Goal: Task Accomplishment & Management: Use online tool/utility

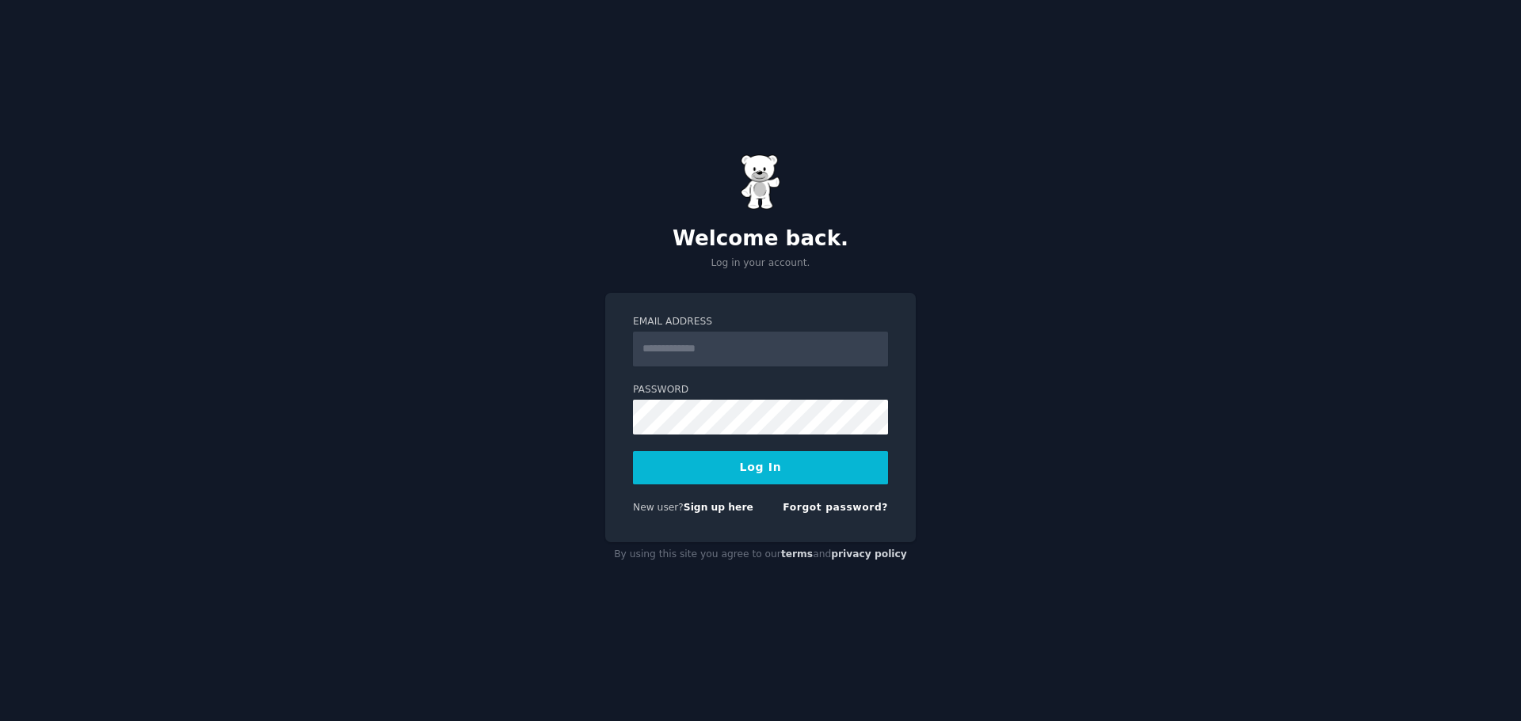
type input "**********"
click at [752, 459] on button "Log In" at bounding box center [760, 467] width 255 height 33
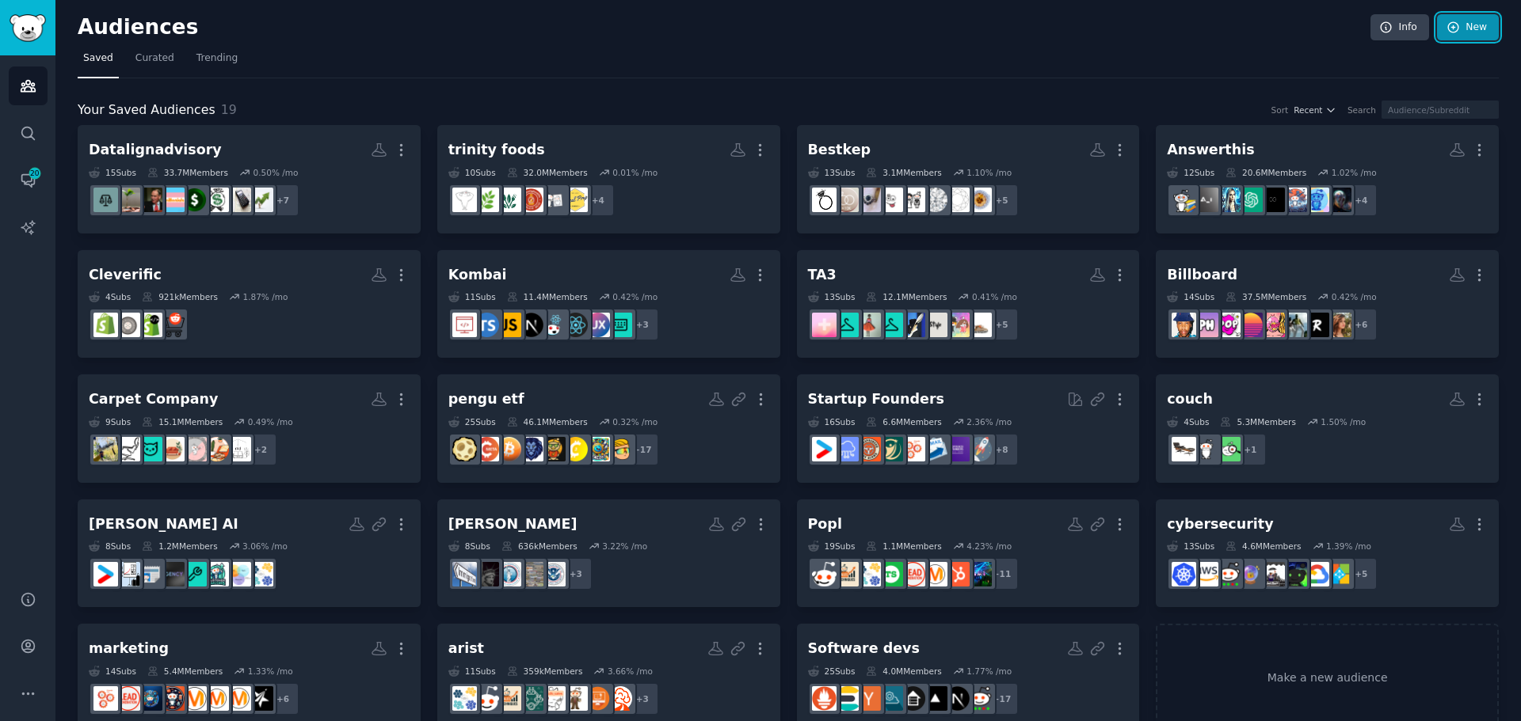
click at [1475, 22] on link "New" at bounding box center [1468, 27] width 62 height 27
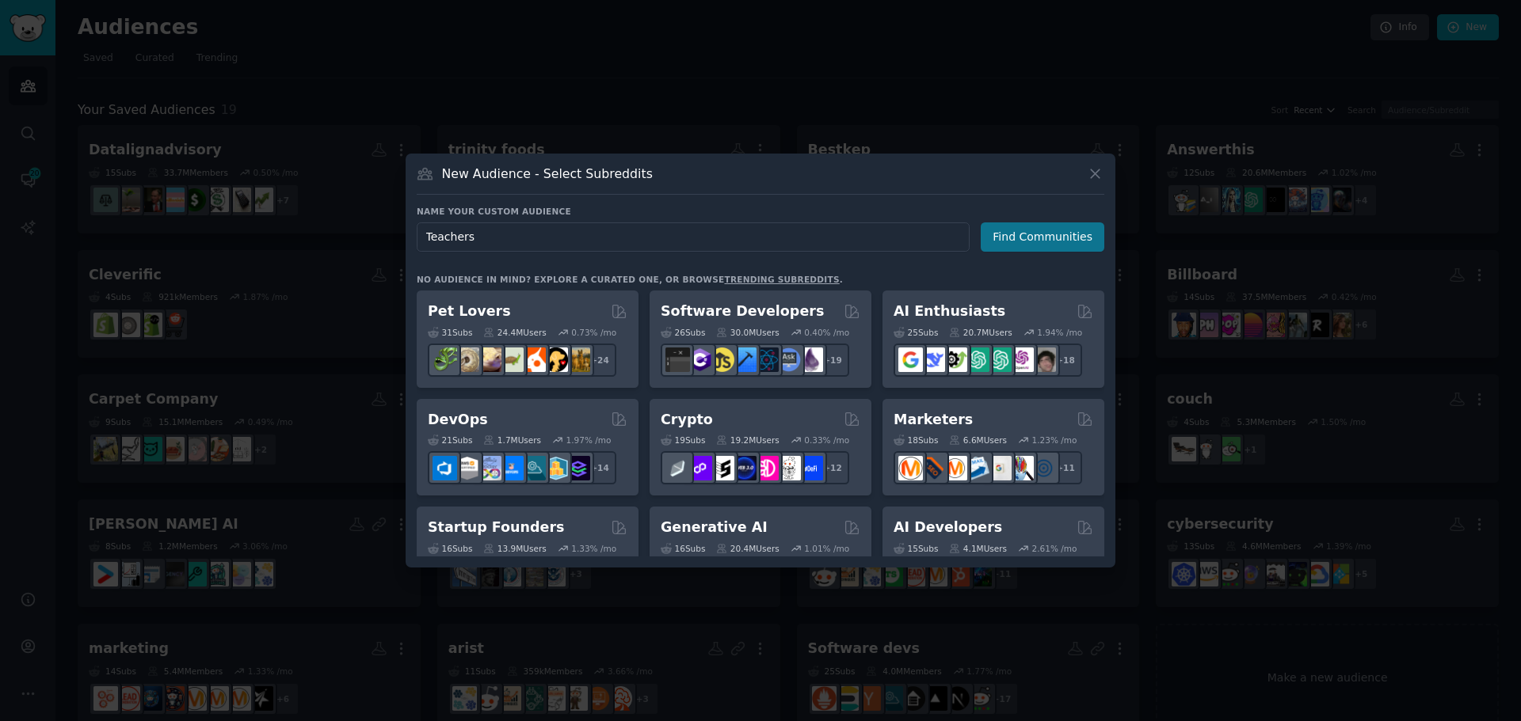
type input "Teachers"
click at [1036, 238] on button "Find Communities" at bounding box center [1042, 237] width 124 height 29
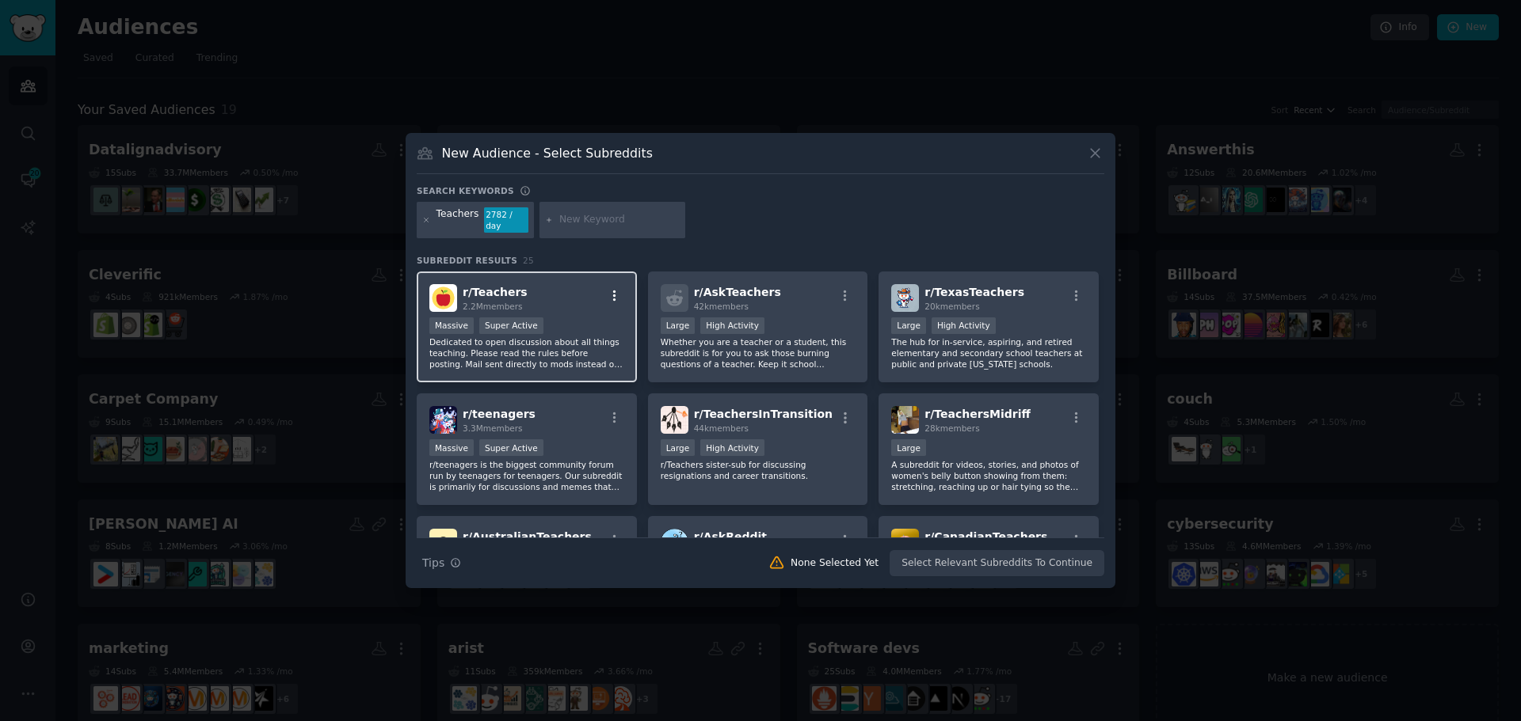
click at [611, 289] on icon "button" at bounding box center [614, 296] width 14 height 14
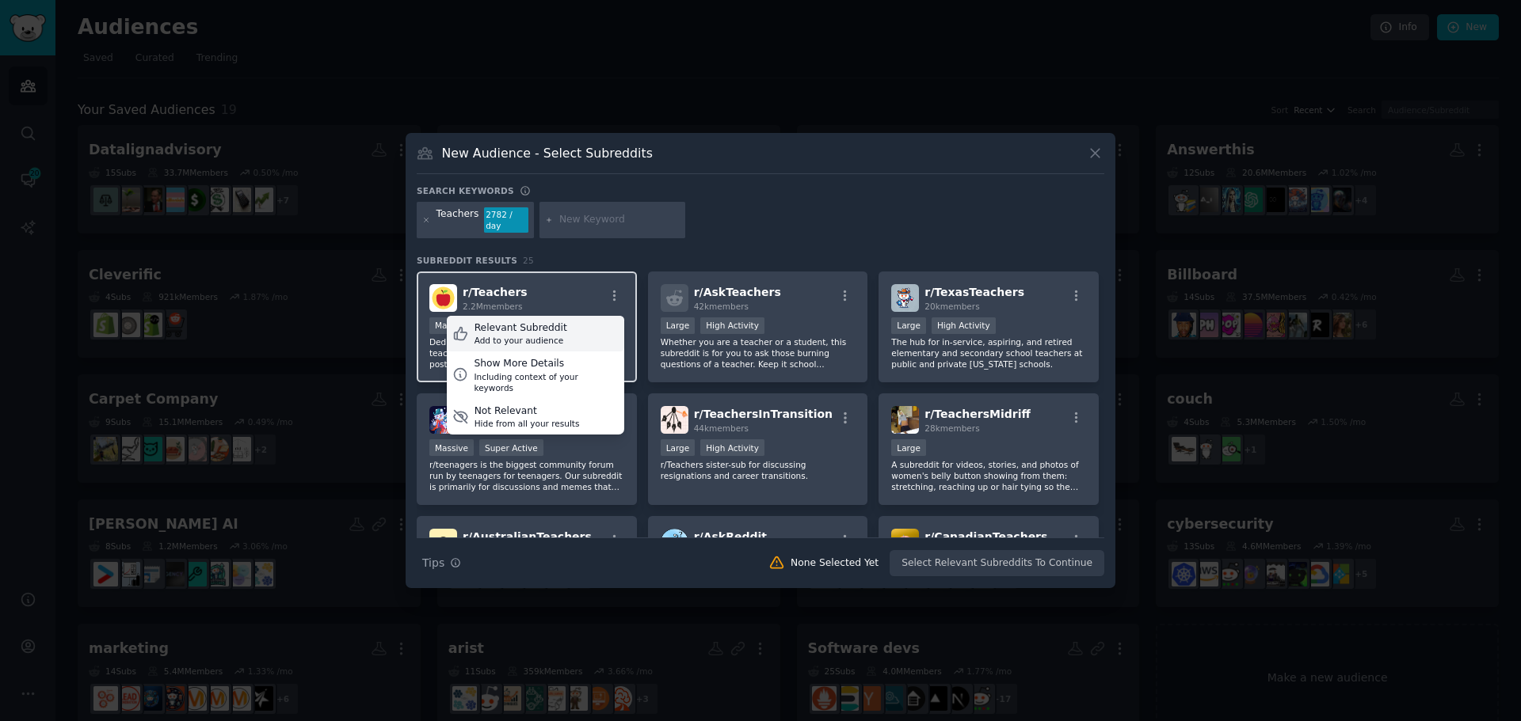
click at [474, 325] on div "Relevant Subreddit" at bounding box center [520, 329] width 93 height 14
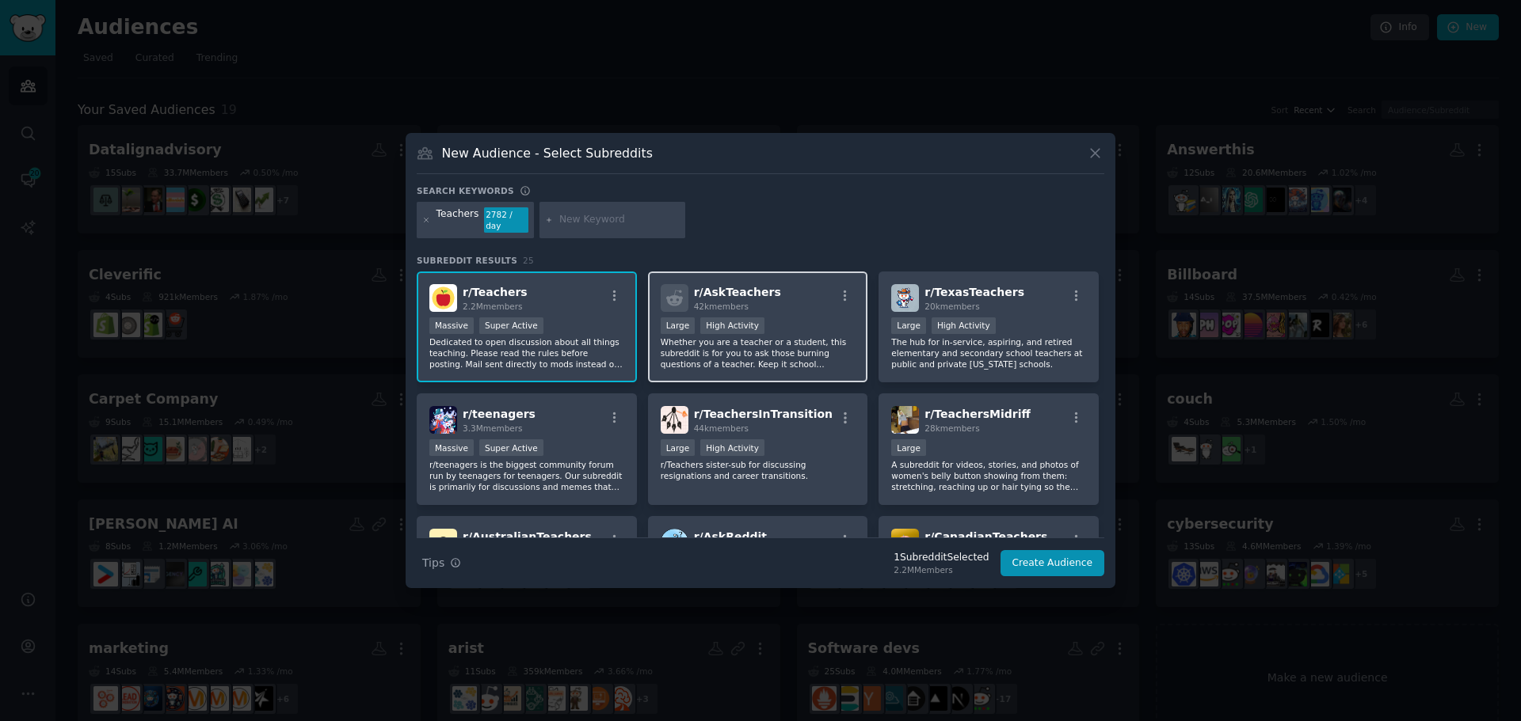
click at [804, 339] on p "Whether you are a teacher or a student, this subreddit is for you to ask those …" at bounding box center [757, 353] width 195 height 33
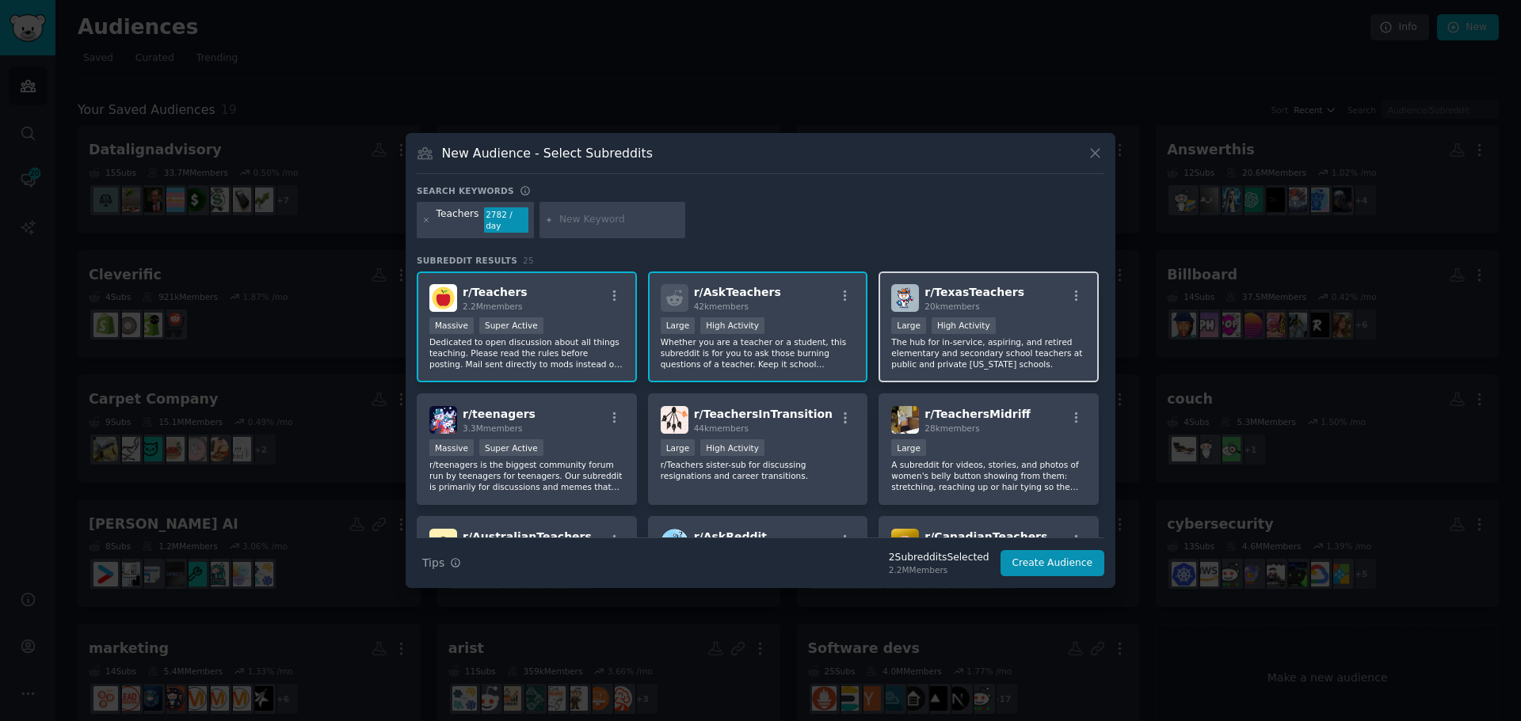
click at [1042, 325] on div "Large High Activity" at bounding box center [988, 328] width 195 height 20
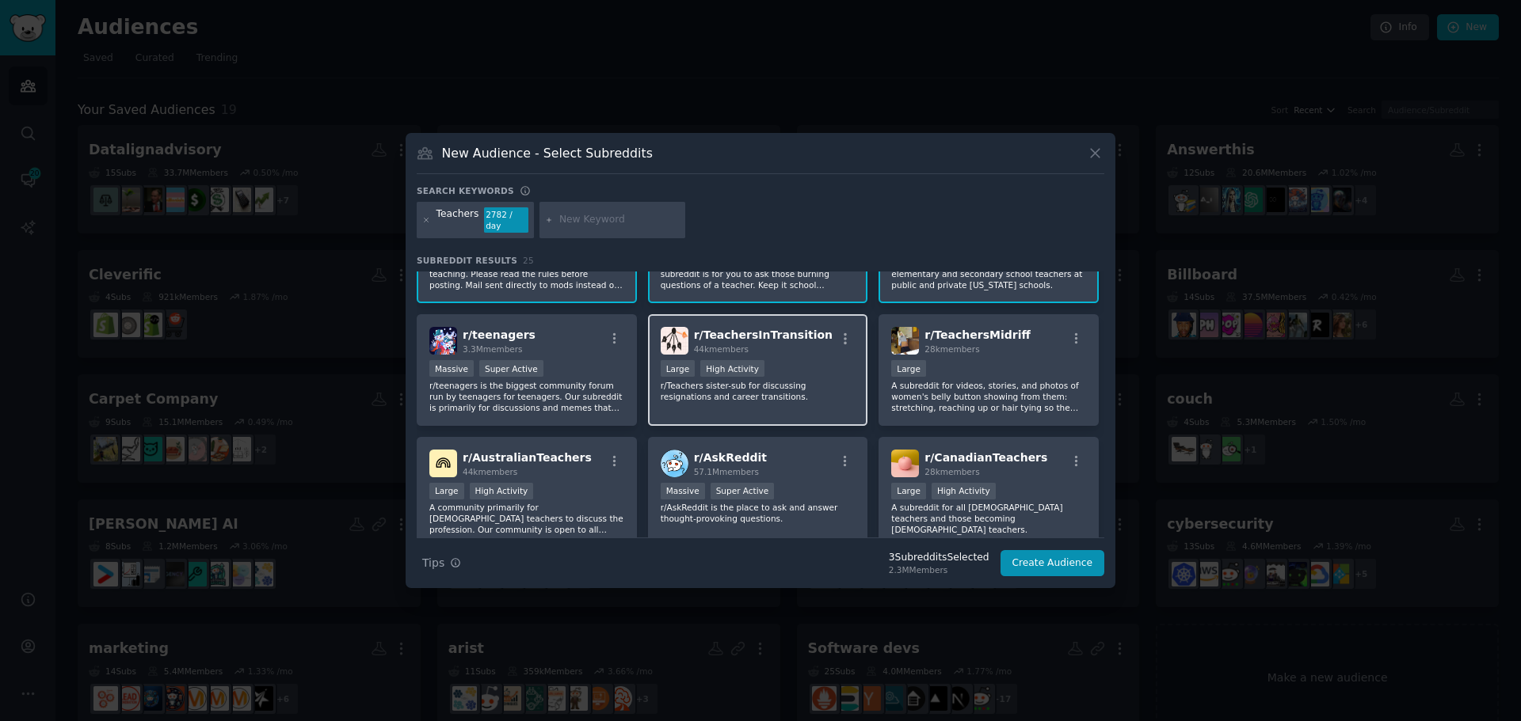
click at [770, 364] on div "Large High Activity" at bounding box center [757, 370] width 195 height 20
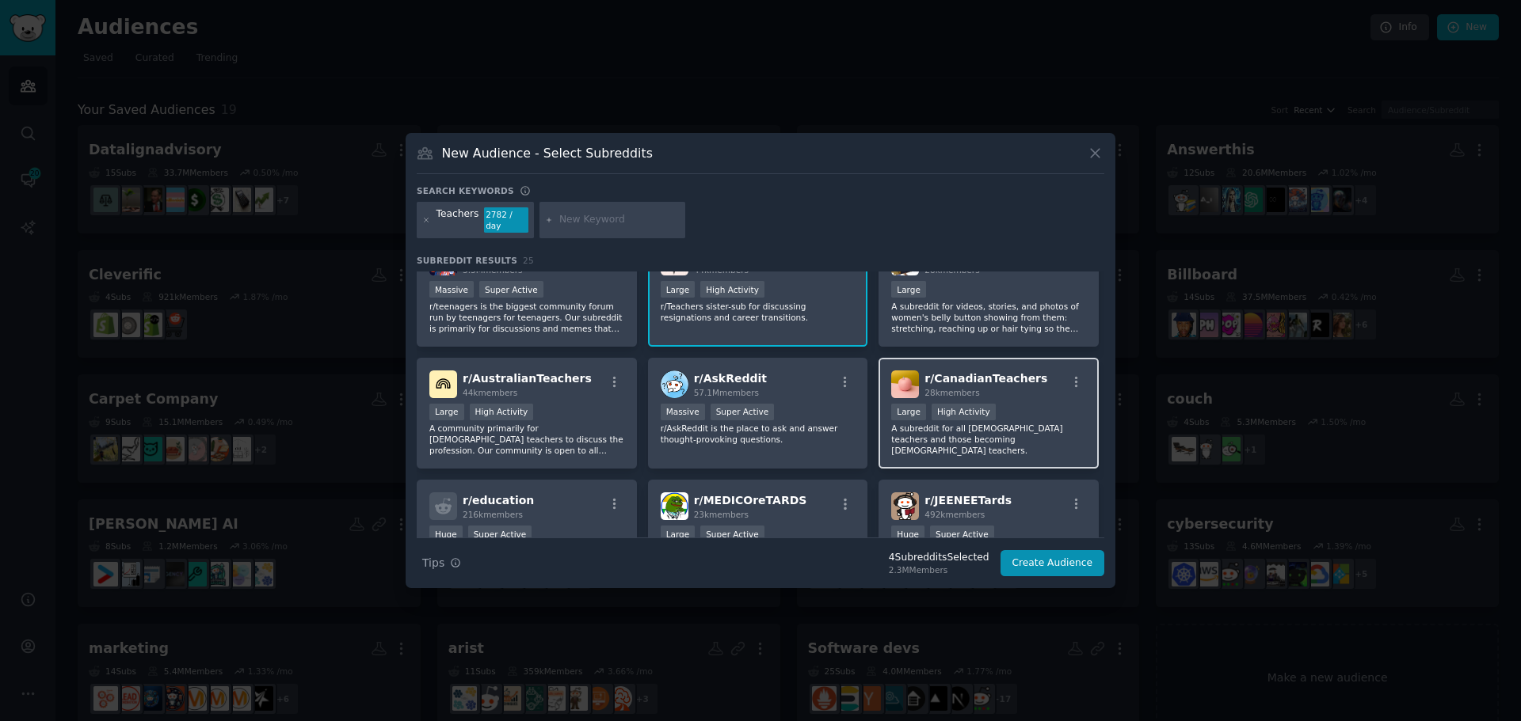
scroll to position [238, 0]
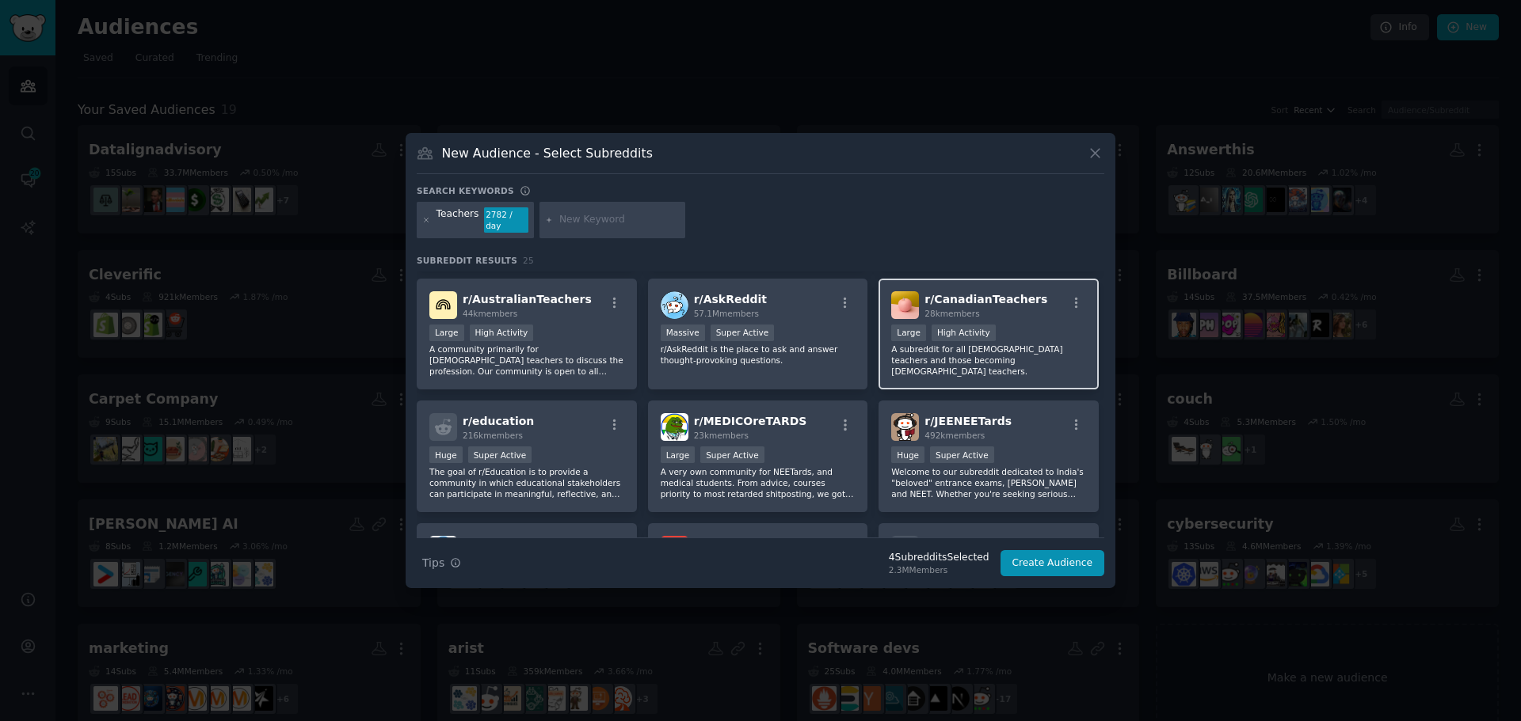
click at [1023, 347] on p "A subreddit for all [DEMOGRAPHIC_DATA] teachers and those becoming [DEMOGRAPHIC…" at bounding box center [988, 360] width 195 height 33
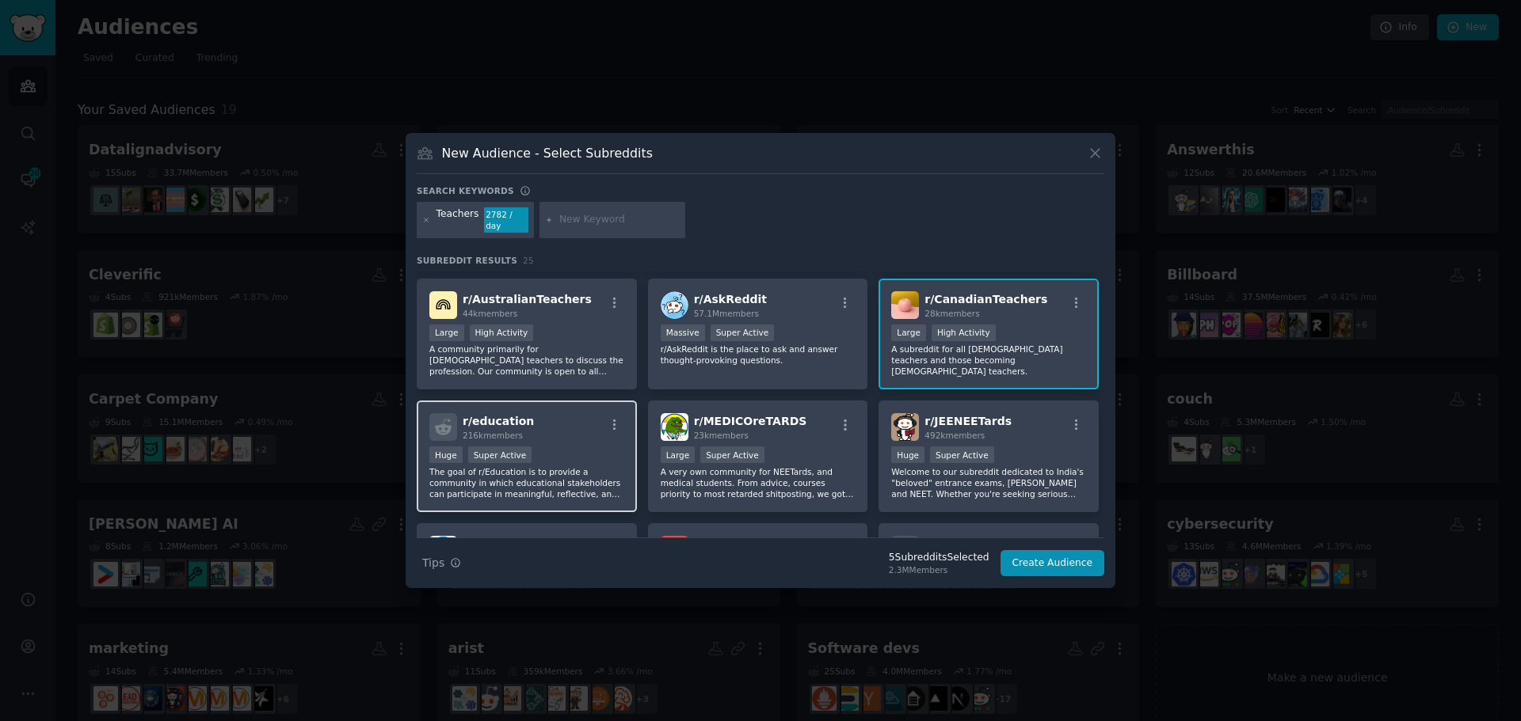
click at [585, 482] on p "The goal of r/Education is to provide a community in which educational stakehol…" at bounding box center [526, 482] width 195 height 33
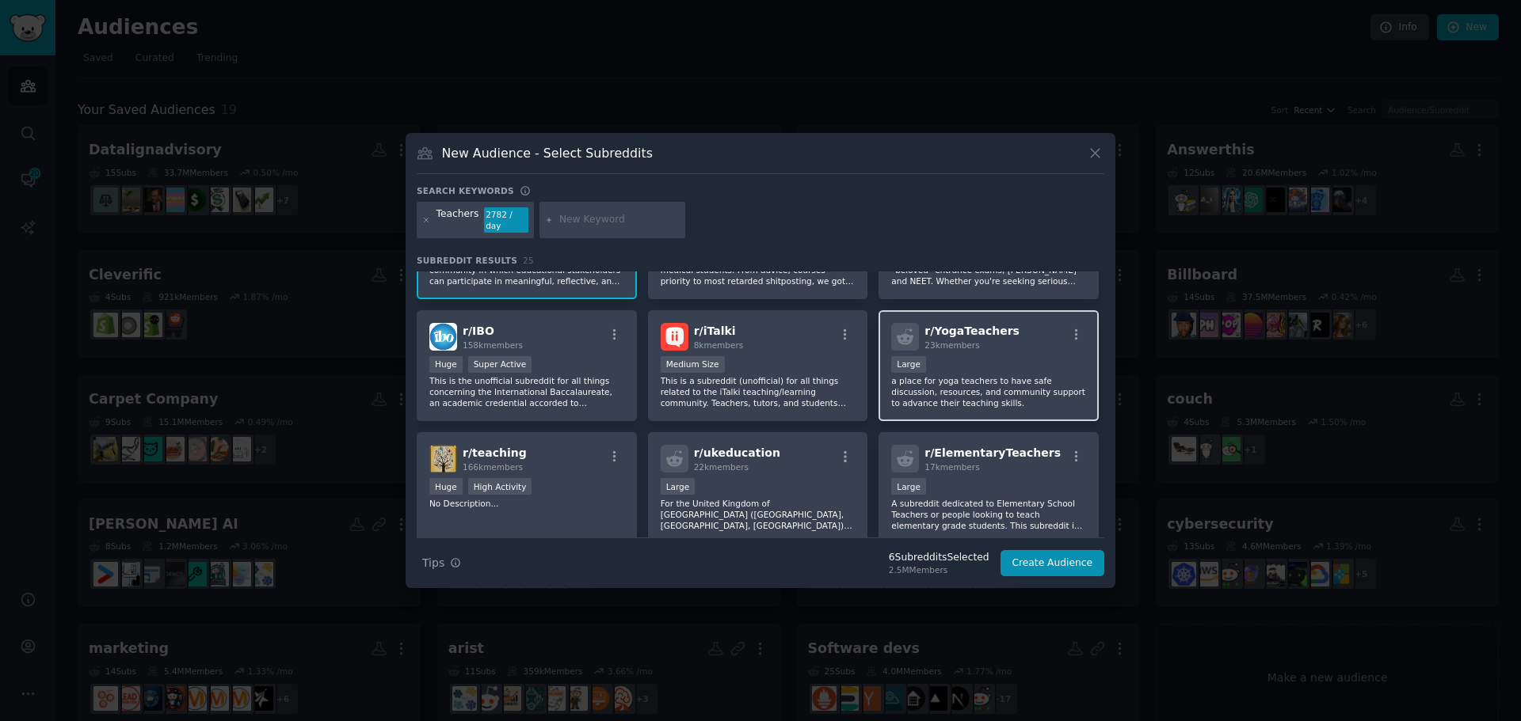
scroll to position [475, 0]
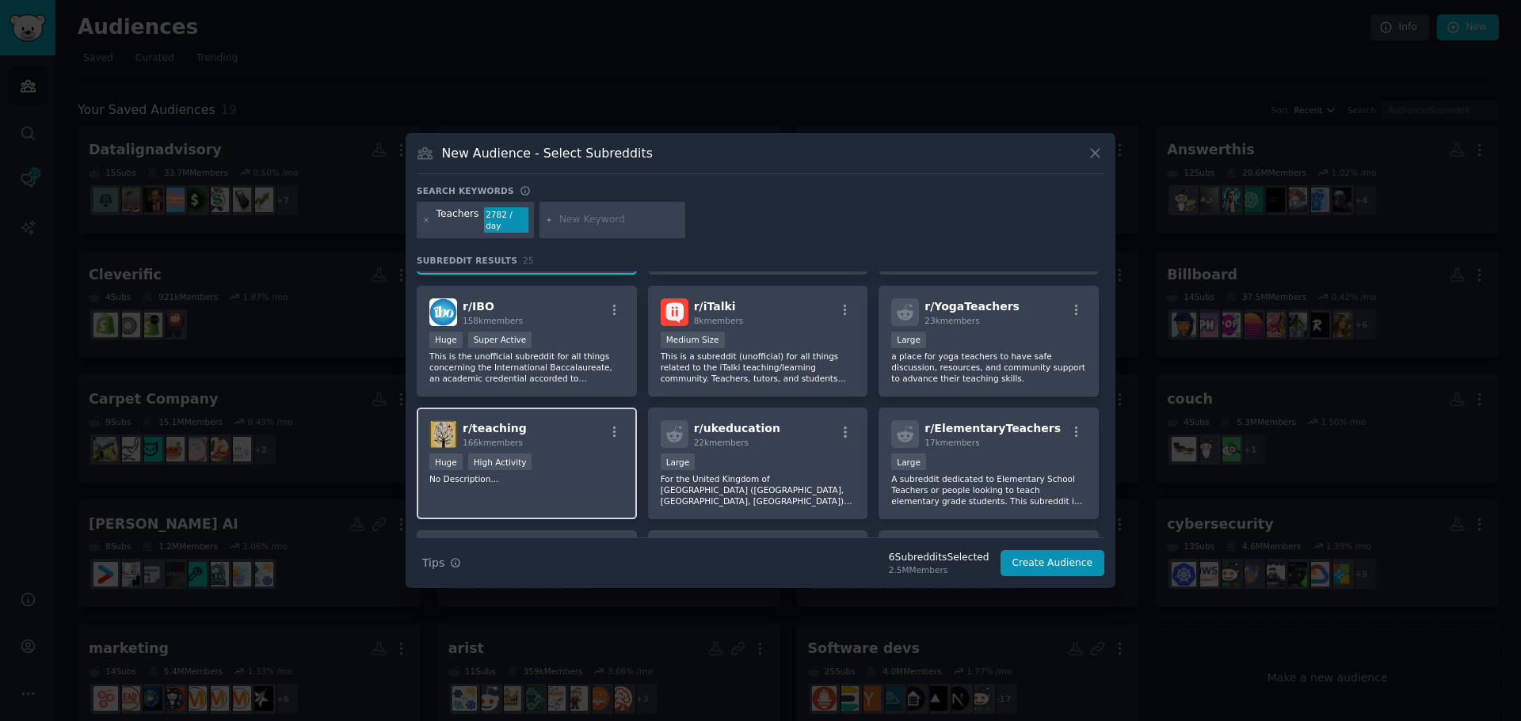
click at [542, 474] on p "No Description..." at bounding box center [526, 479] width 195 height 11
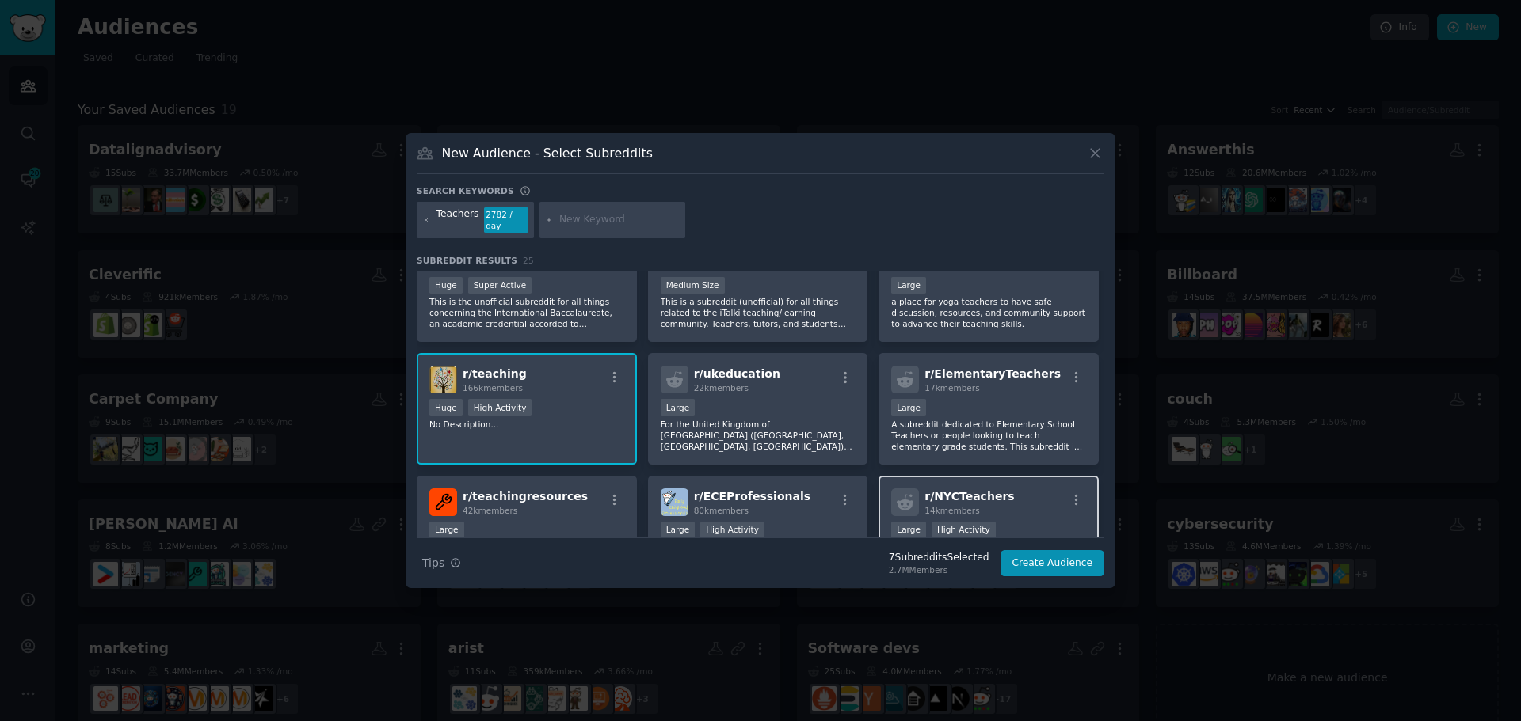
scroll to position [554, 0]
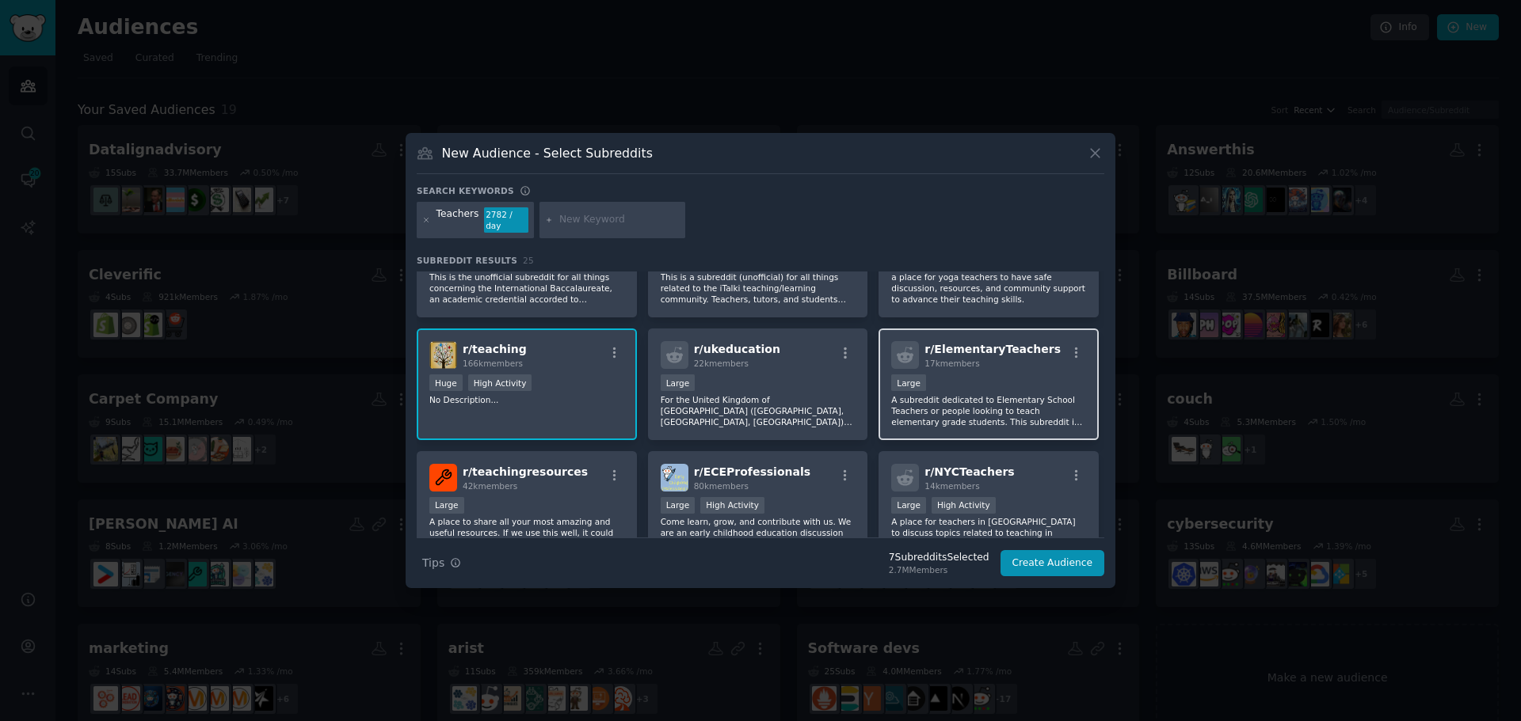
click at [1044, 367] on div "r/ ElementaryTeachers 17k members Large A subreddit dedicated to Elementary Sch…" at bounding box center [988, 385] width 220 height 112
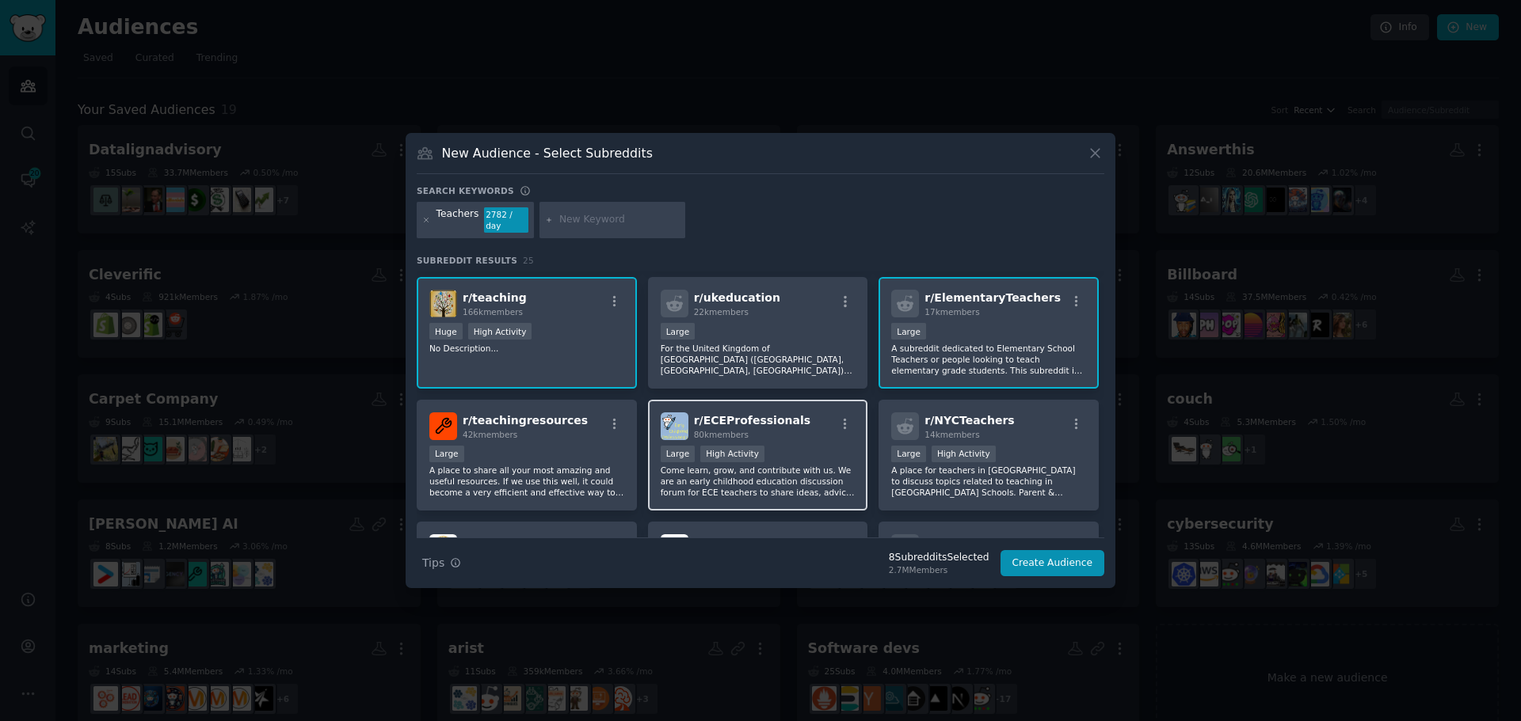
scroll to position [634, 0]
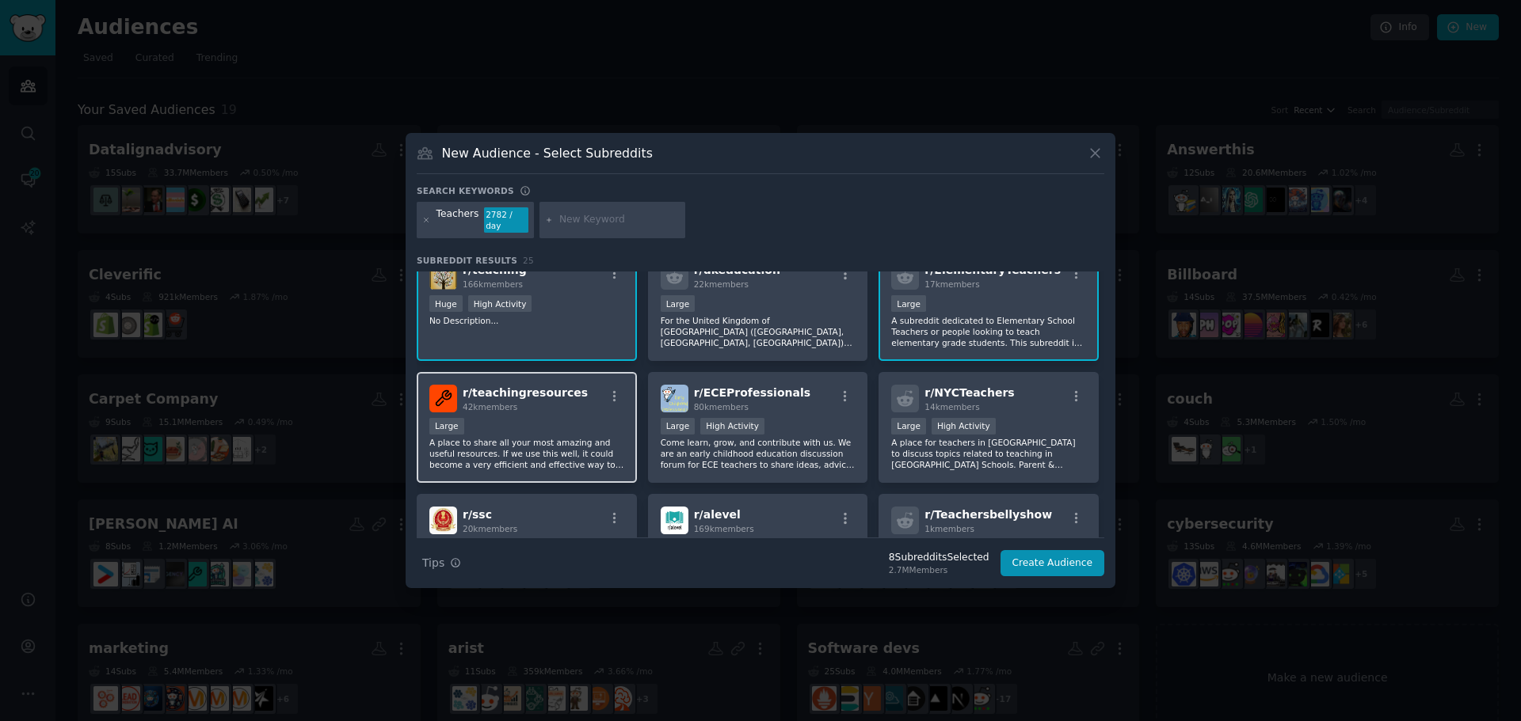
click at [523, 423] on div "Large" at bounding box center [526, 428] width 195 height 20
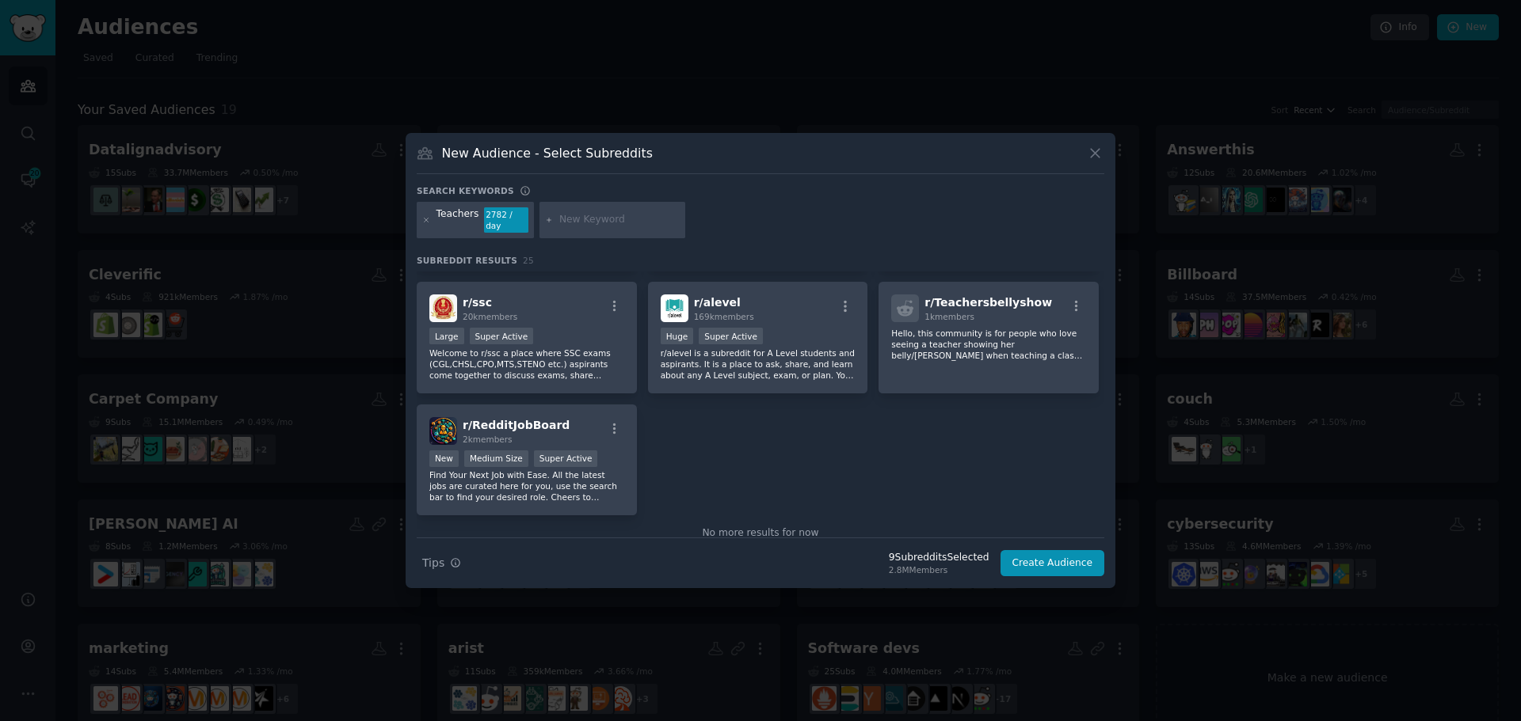
scroll to position [871, 0]
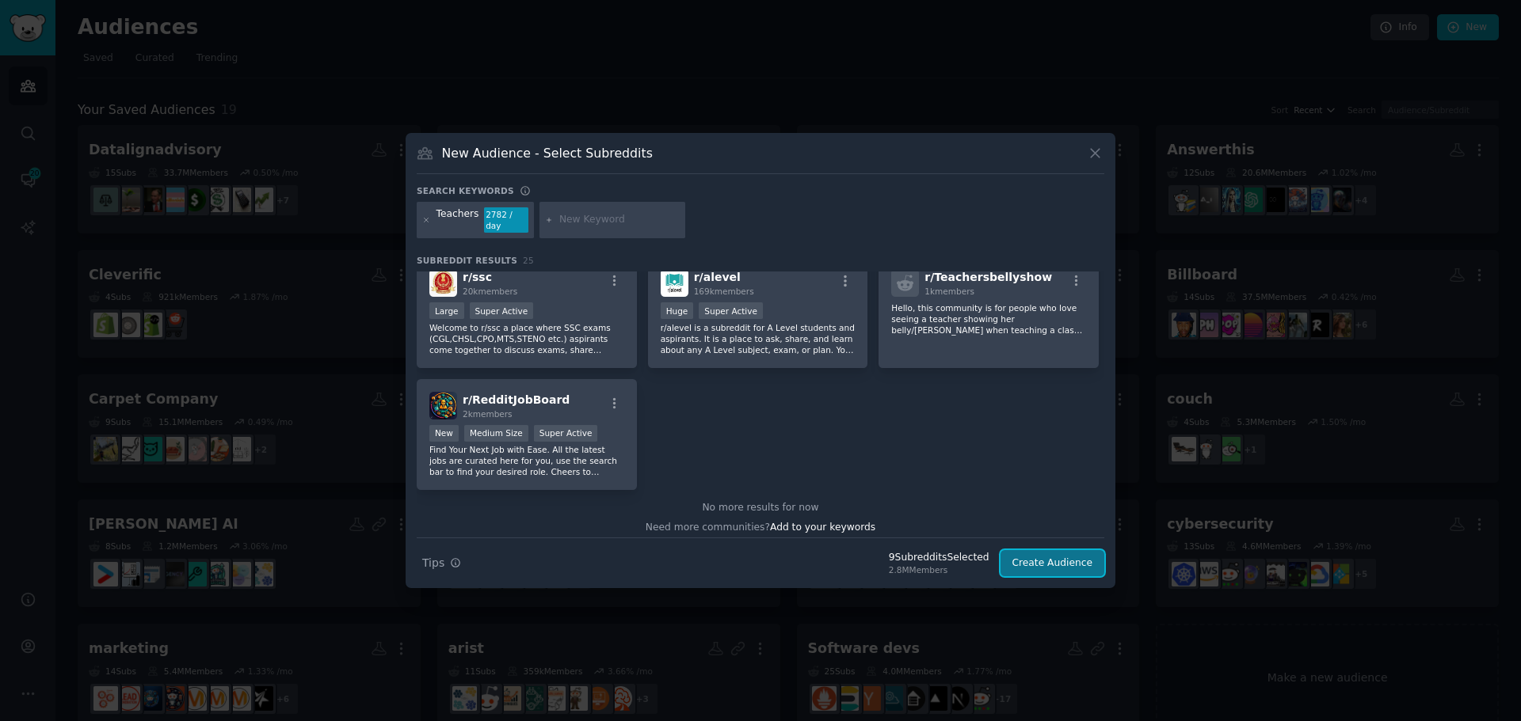
click at [1059, 554] on button "Create Audience" at bounding box center [1052, 563] width 105 height 27
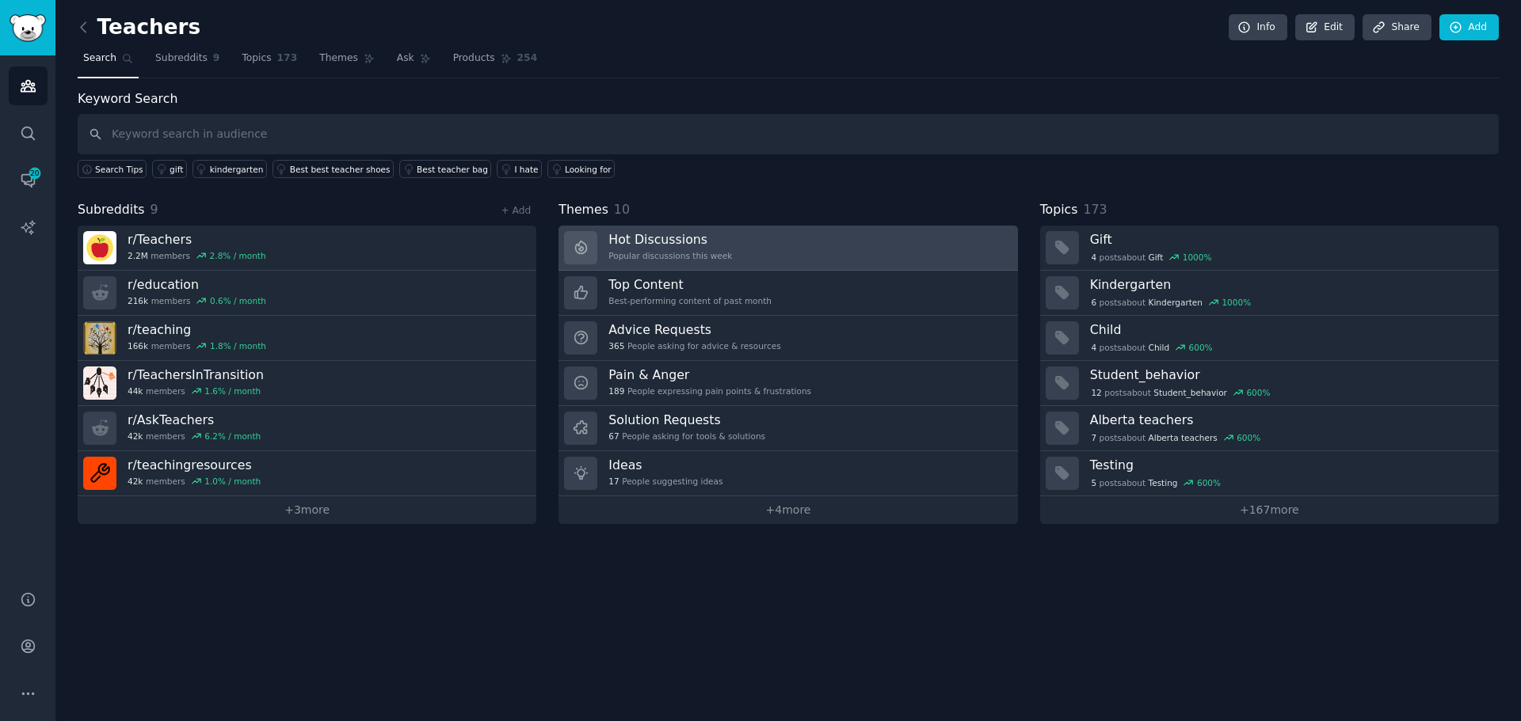
click at [727, 242] on link "Hot Discussions Popular discussions this week" at bounding box center [787, 248] width 459 height 45
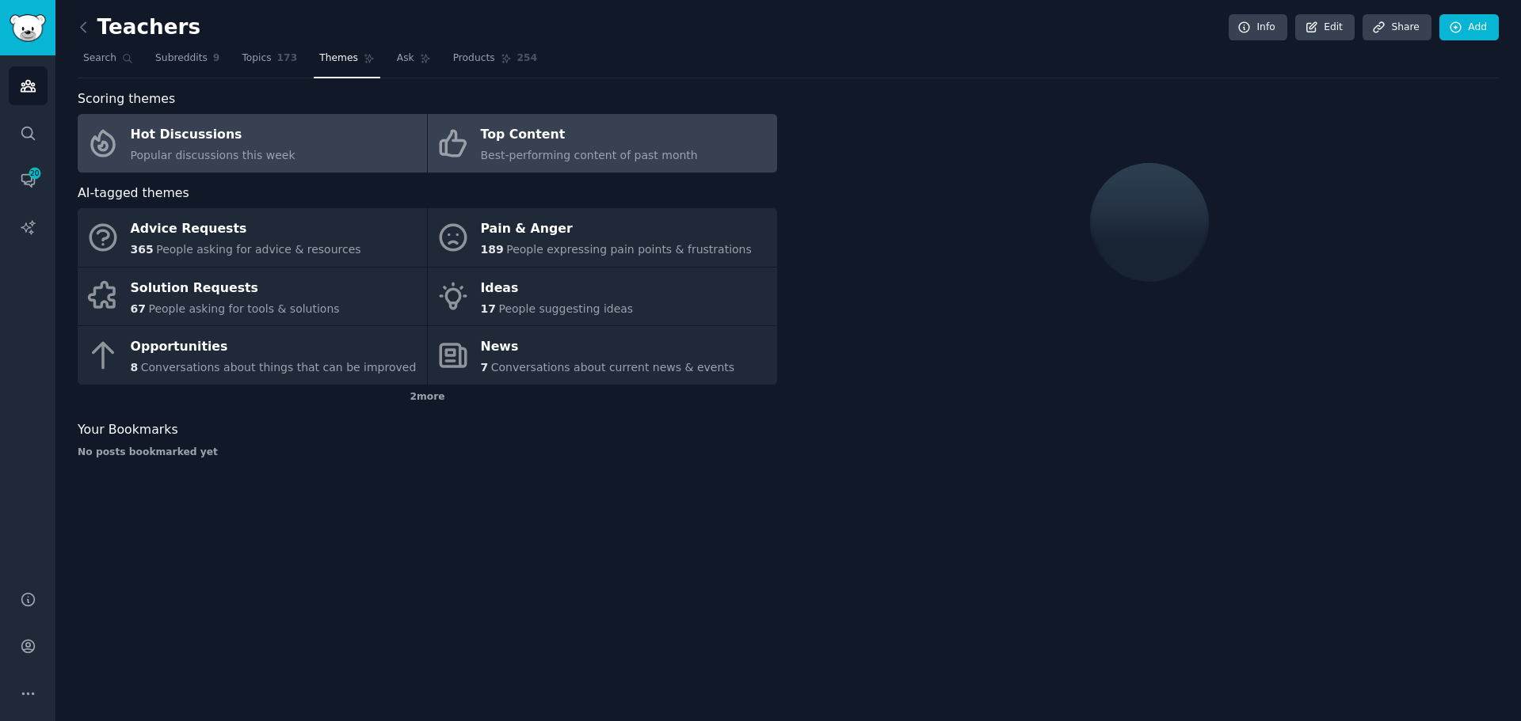
click at [616, 133] on div "Top Content" at bounding box center [589, 135] width 217 height 25
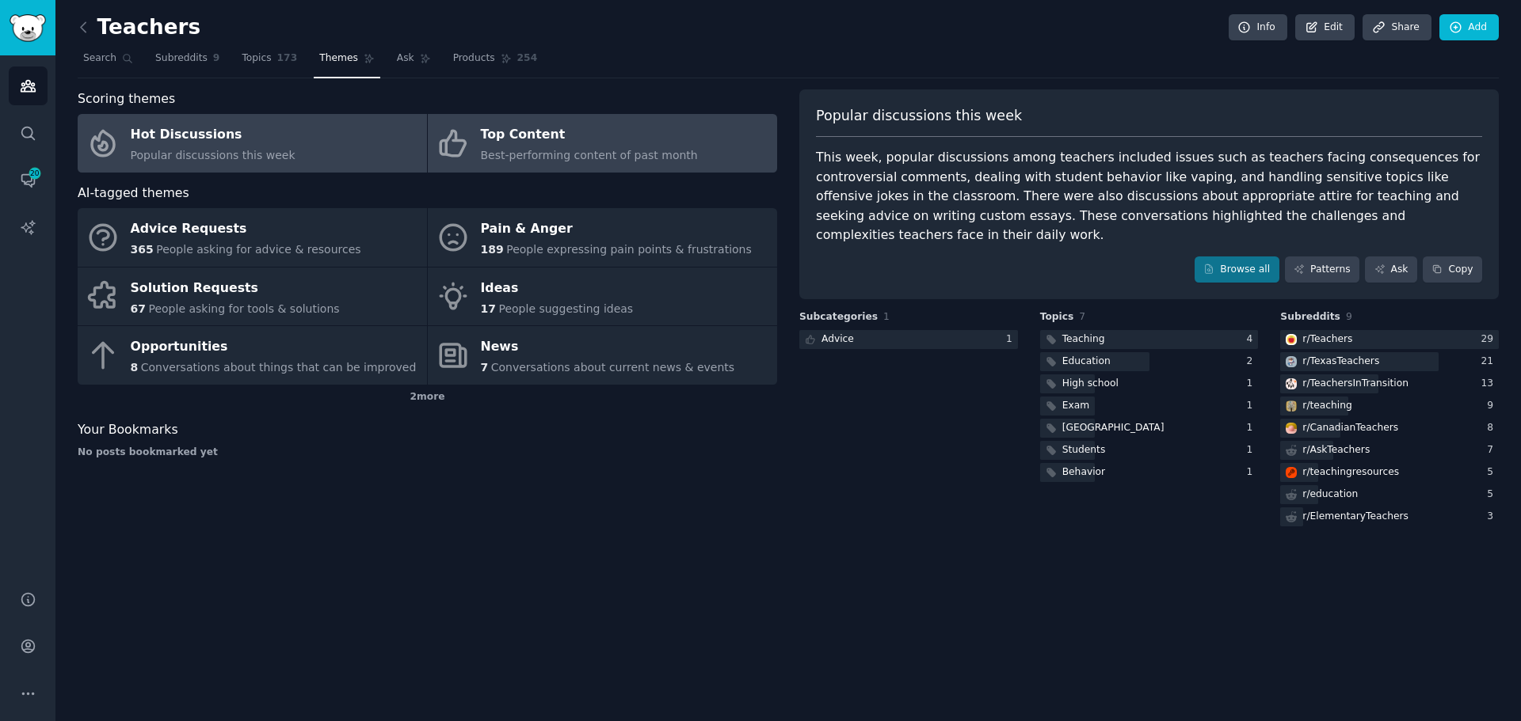
click at [336, 148] on link "Hot Discussions Popular discussions this week" at bounding box center [252, 143] width 349 height 59
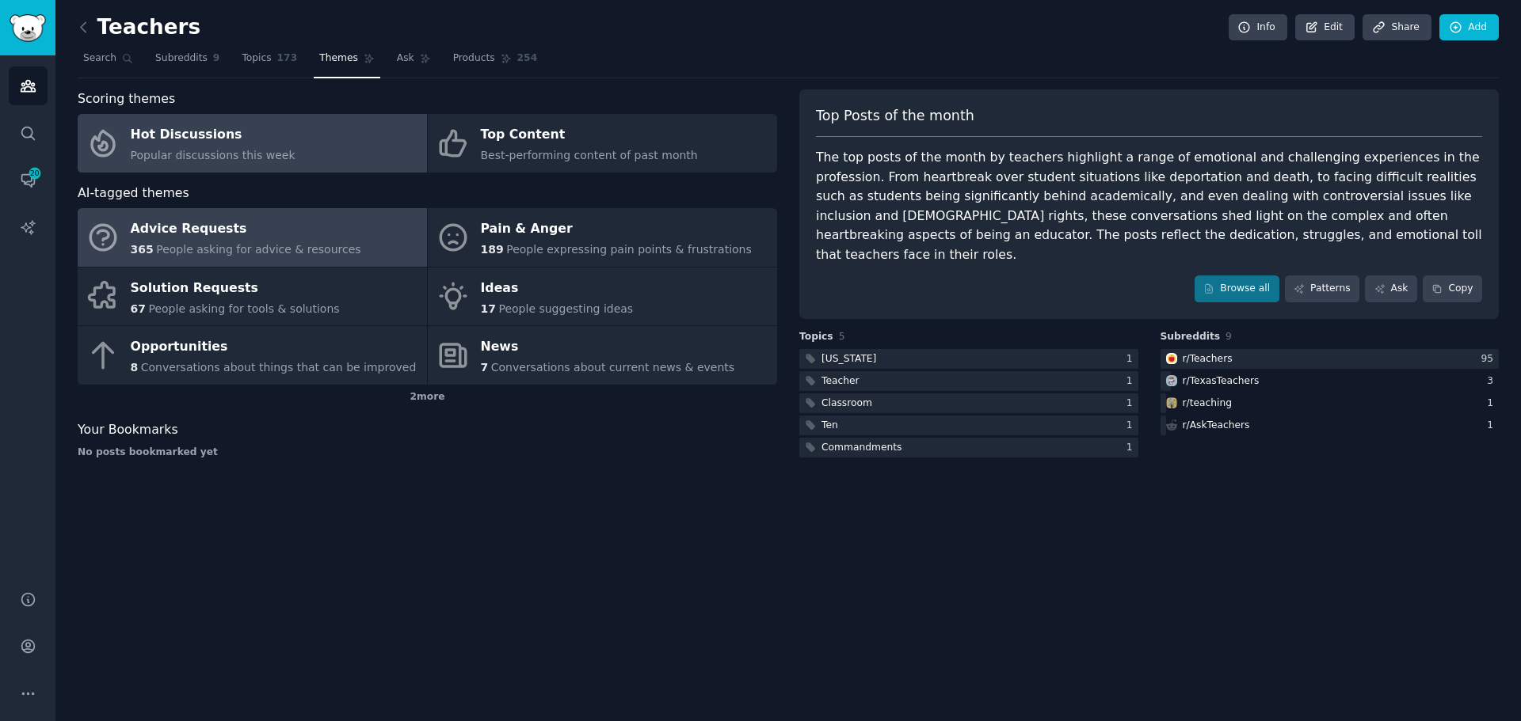
click at [291, 230] on div "Advice Requests" at bounding box center [246, 229] width 230 height 25
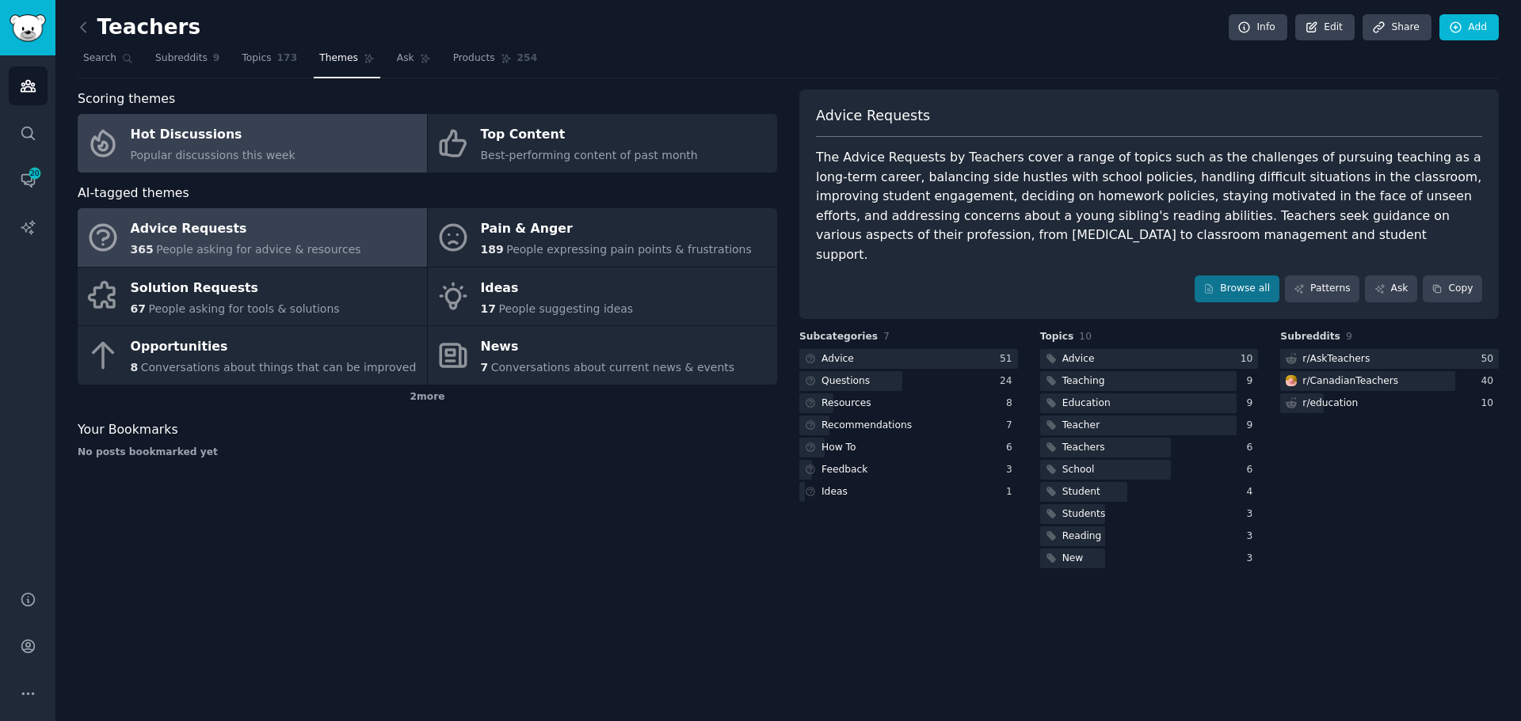
click at [288, 142] on link "Hot Discussions Popular discussions this week" at bounding box center [252, 143] width 349 height 59
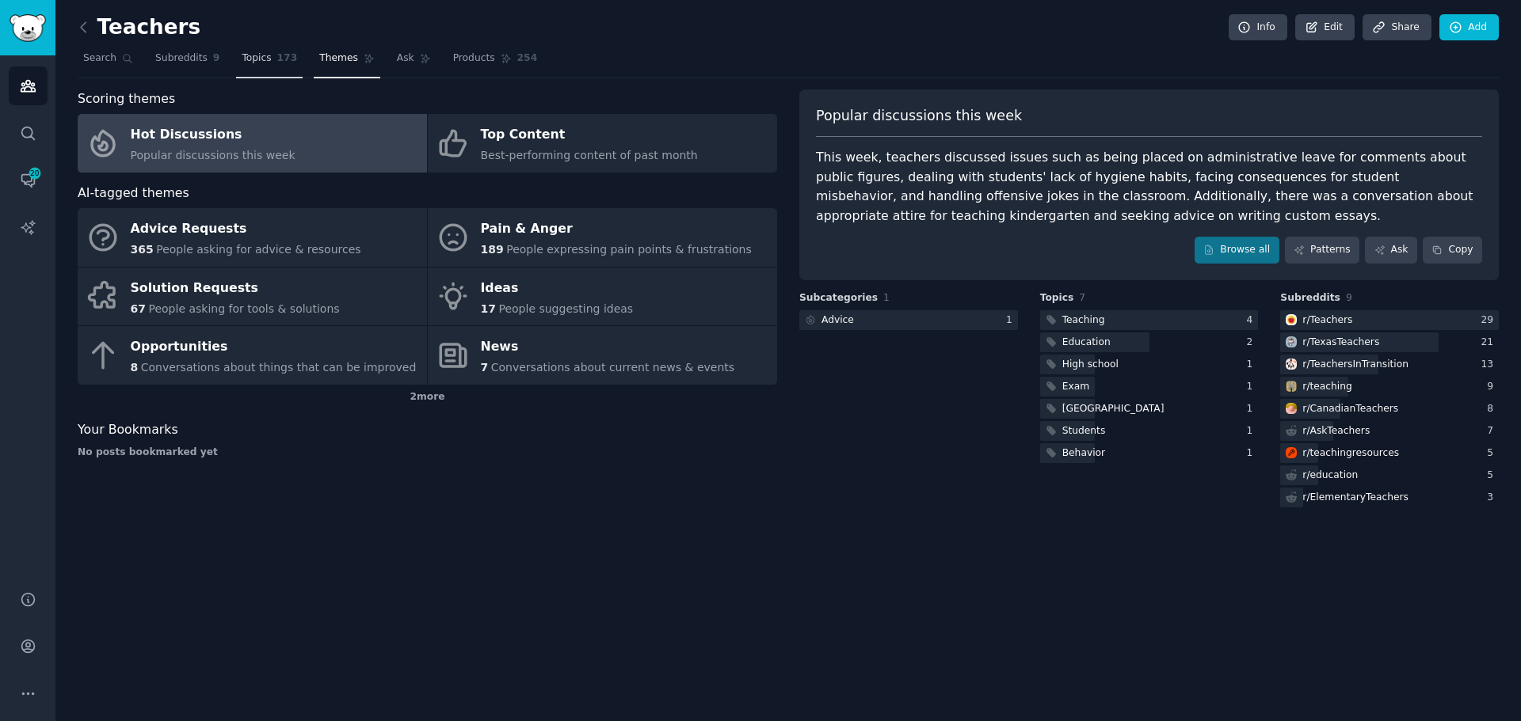
click at [262, 55] on link "Topics 173" at bounding box center [269, 62] width 67 height 32
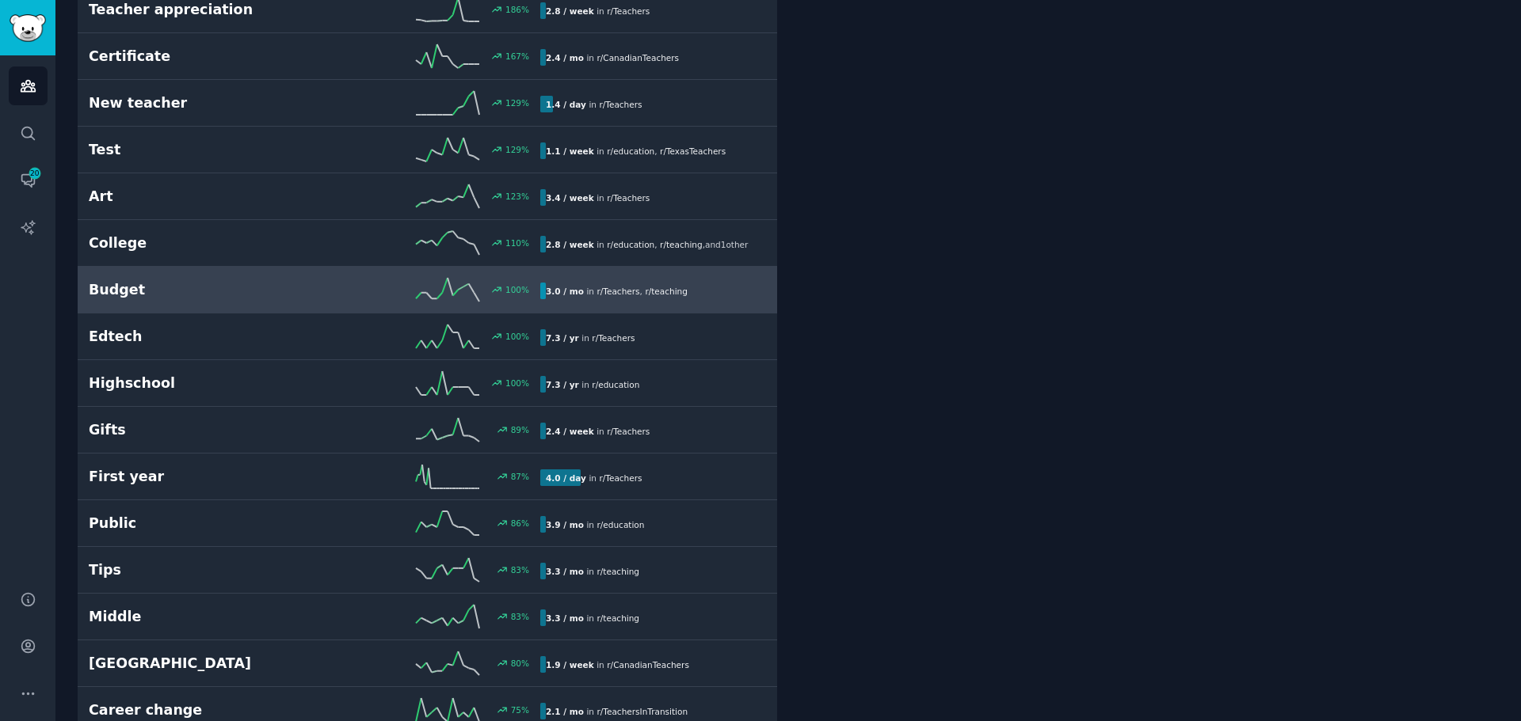
scroll to position [1188, 0]
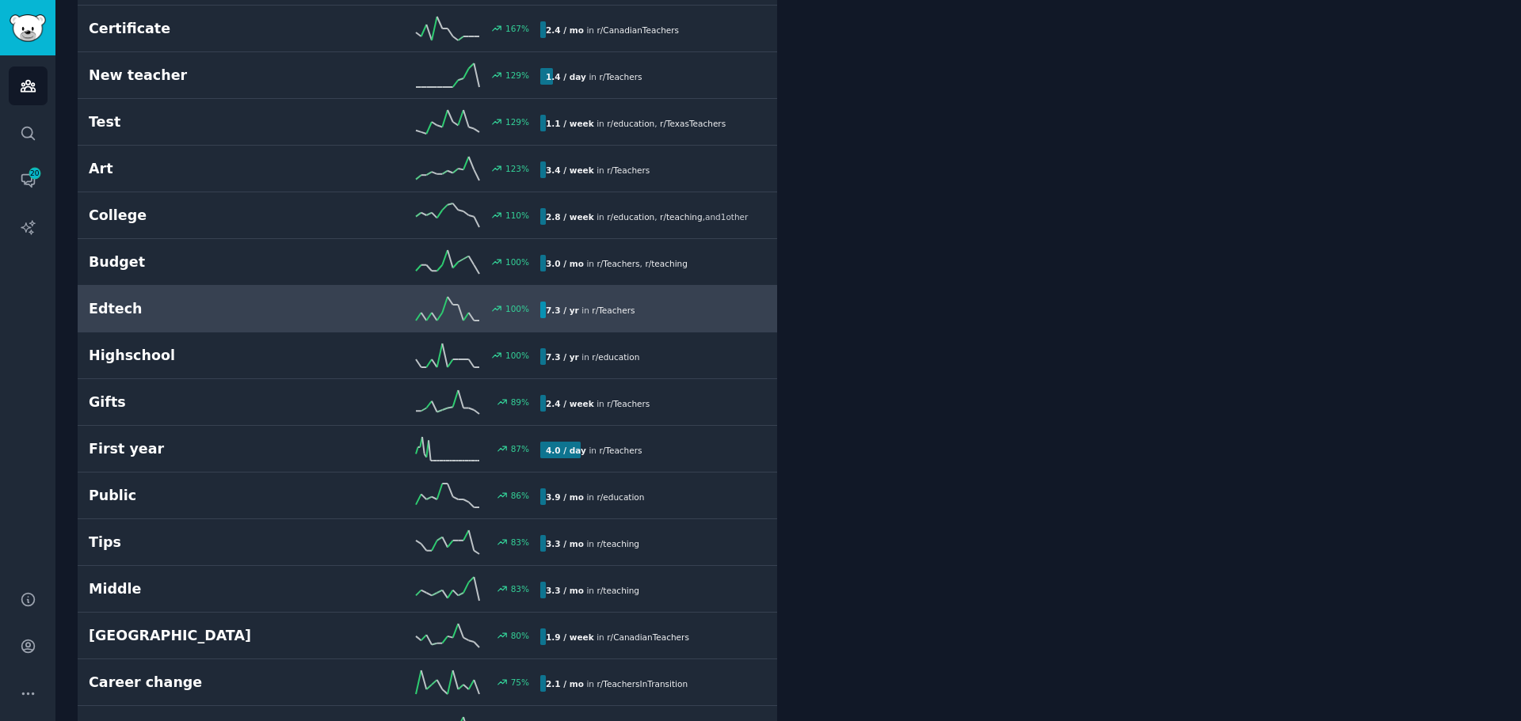
click at [685, 305] on div "7.3 / yr in r/ Teachers" at bounding box center [647, 310] width 215 height 17
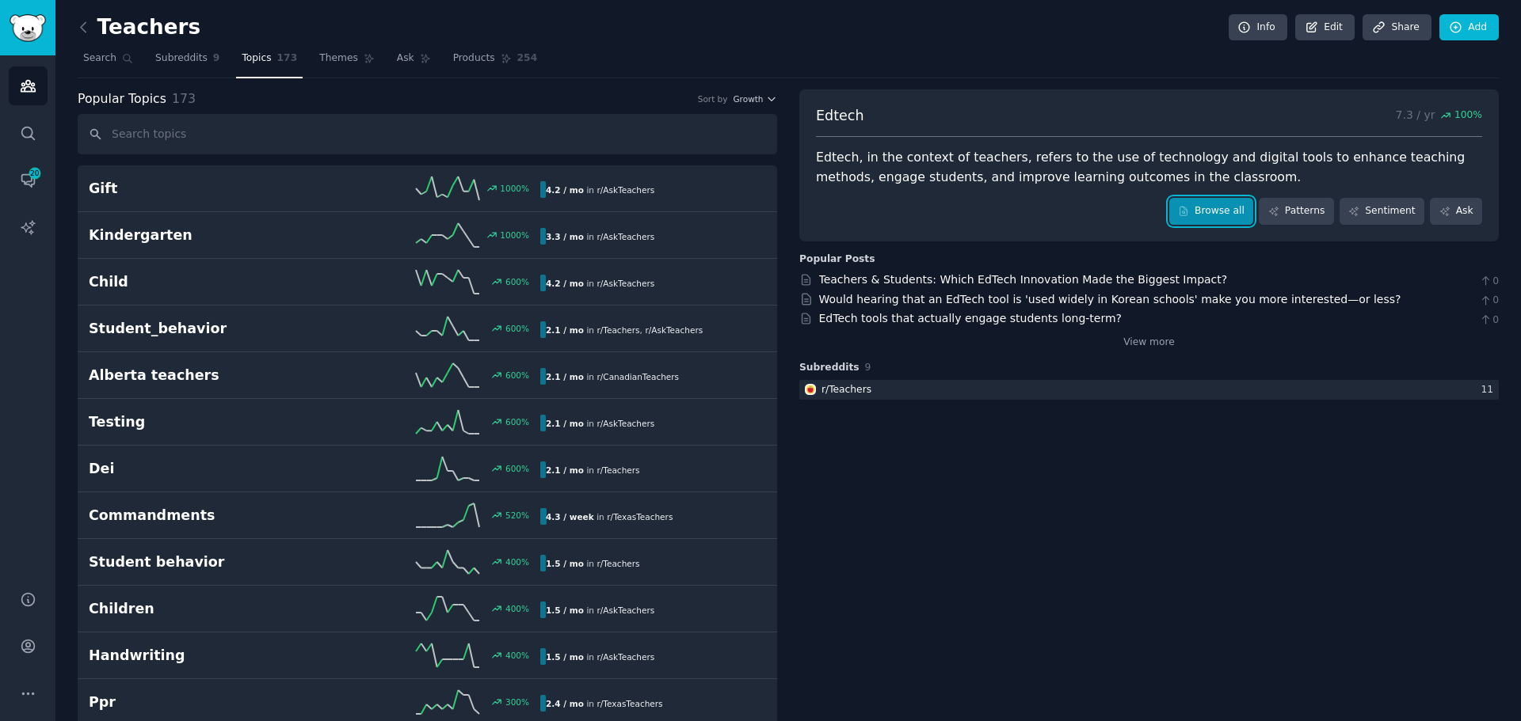
click at [1220, 212] on link "Browse all" at bounding box center [1211, 211] width 85 height 27
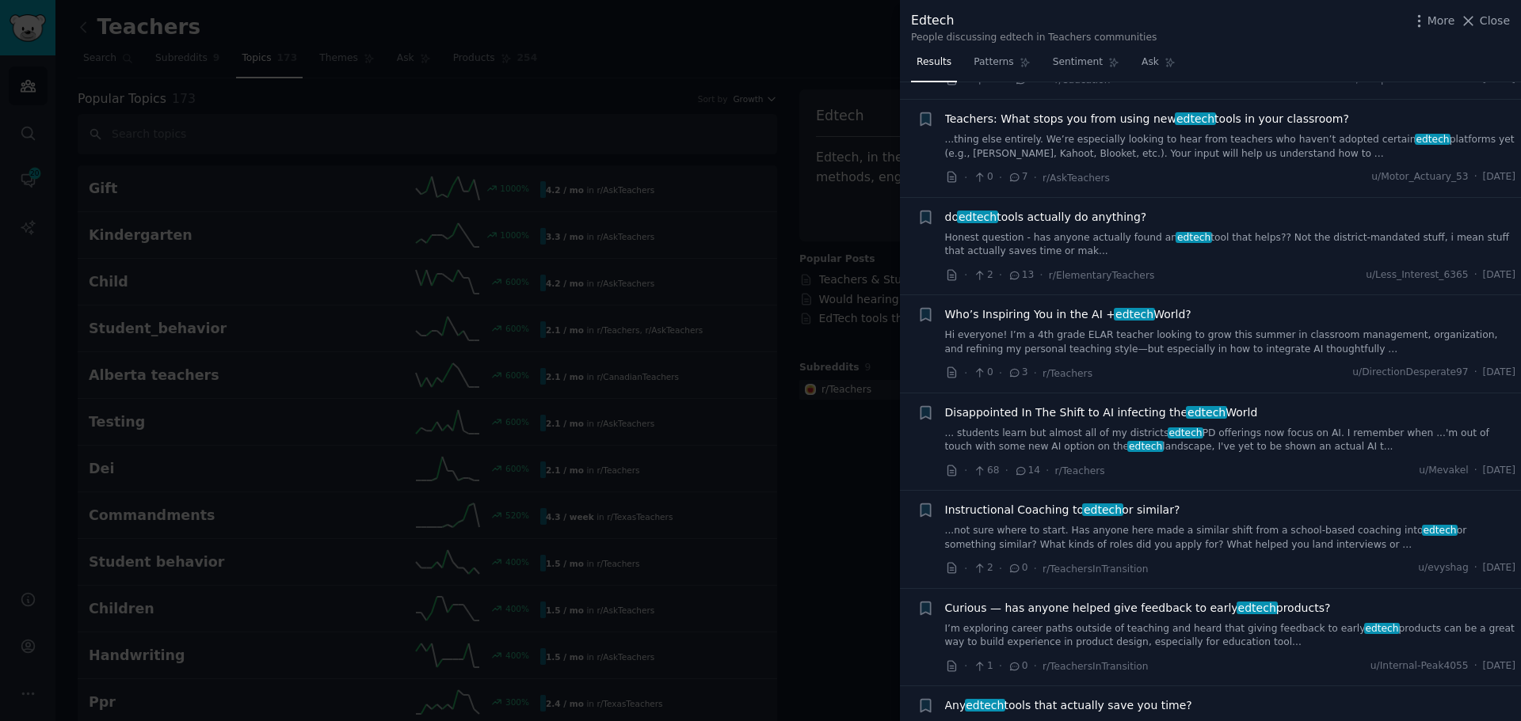
scroll to position [396, 0]
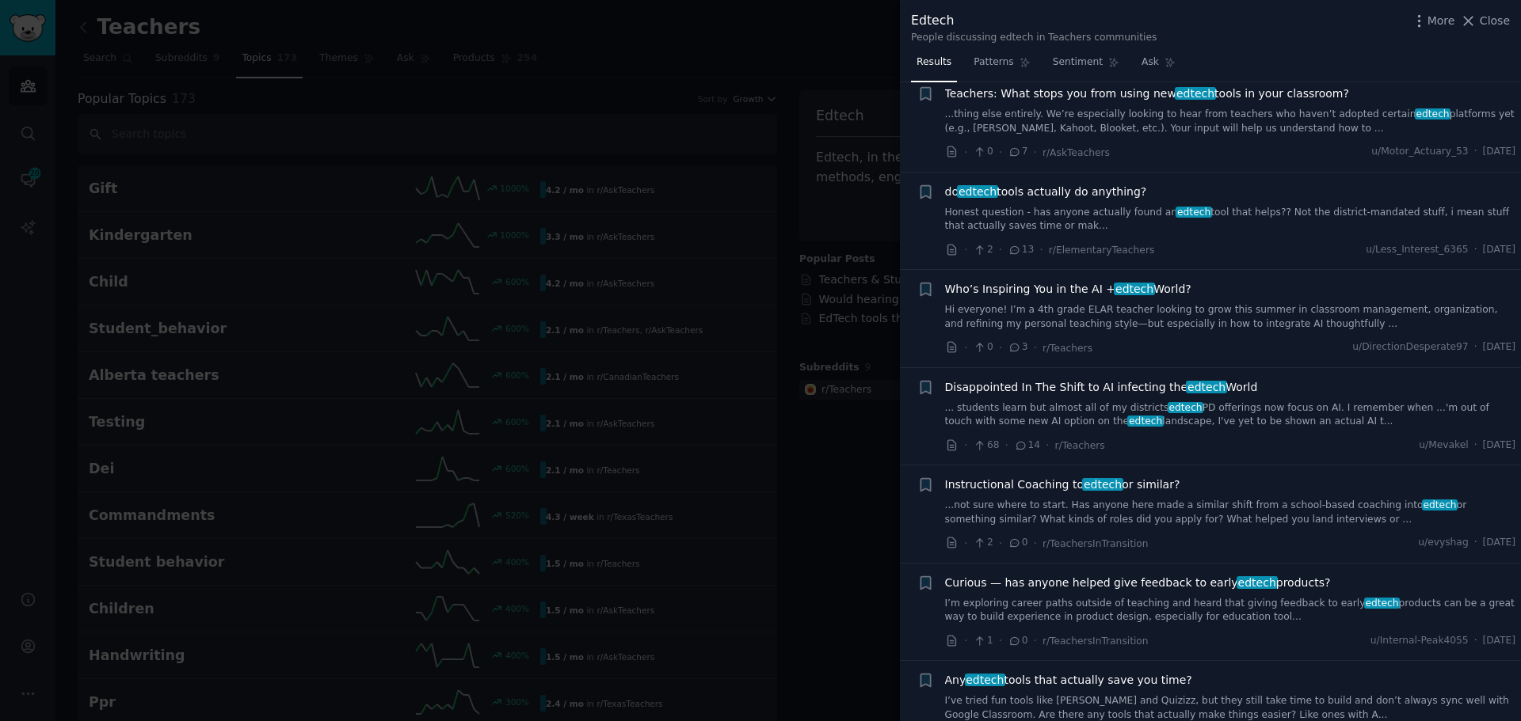
drag, startPoint x: 591, startPoint y: 181, endPoint x: 344, endPoint y: 158, distance: 248.1
click at [591, 181] on div at bounding box center [760, 360] width 1521 height 721
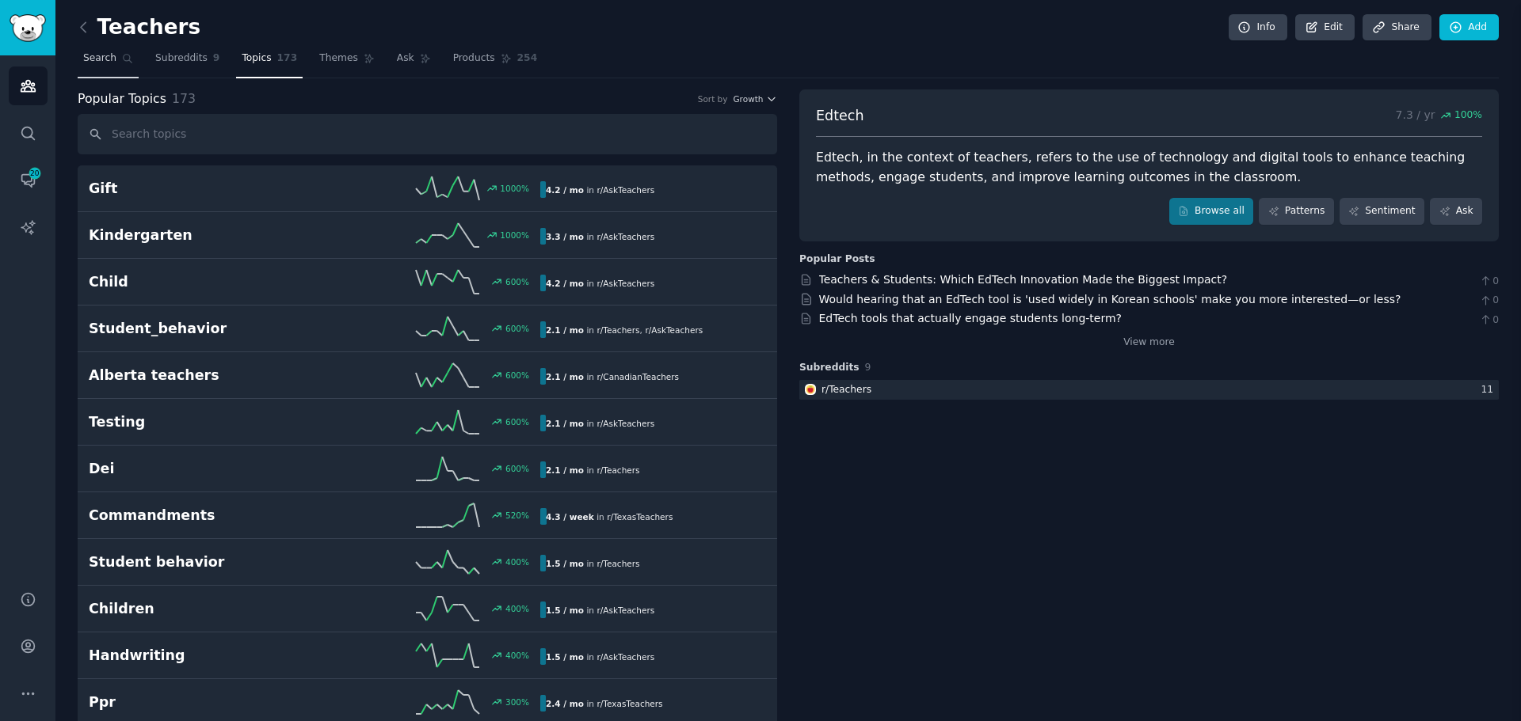
click at [102, 55] on span "Search" at bounding box center [99, 58] width 33 height 14
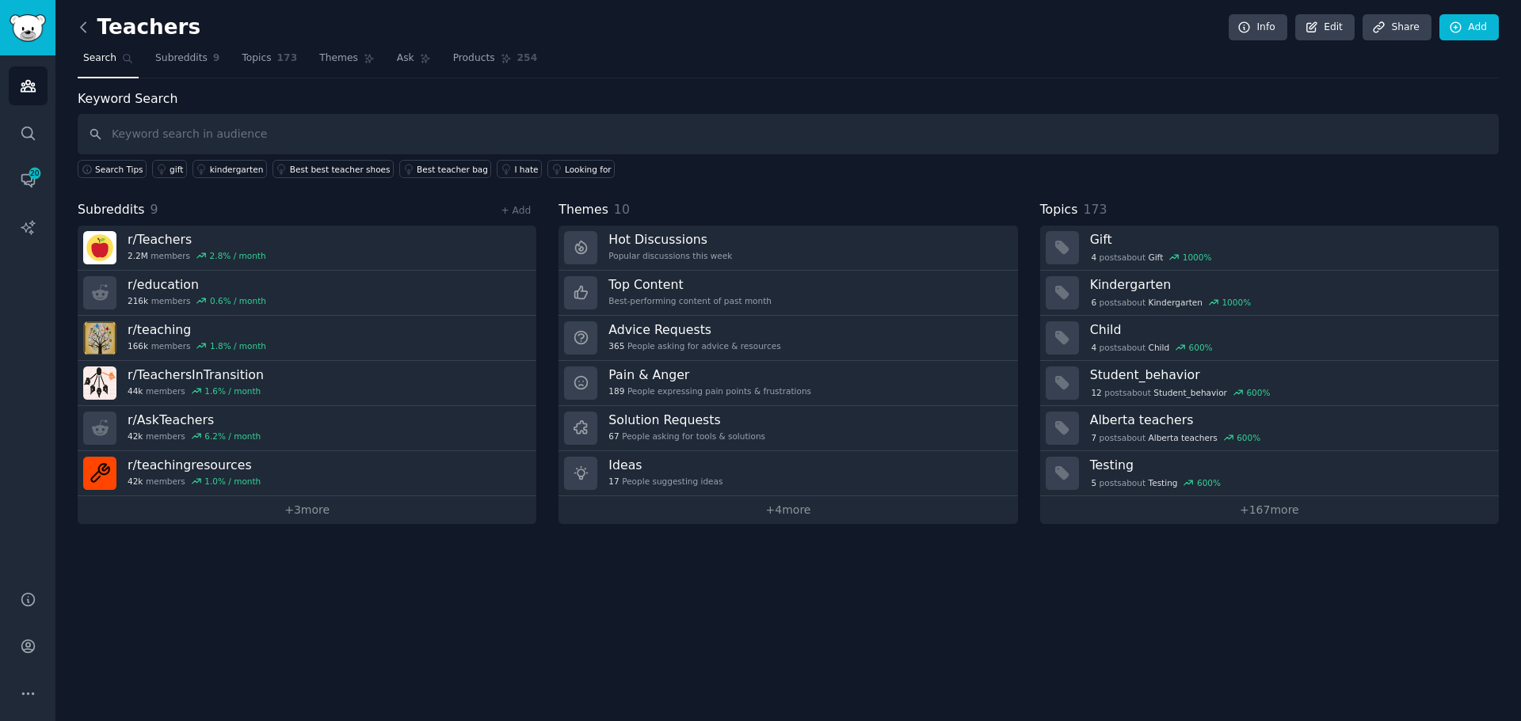
click at [84, 26] on icon at bounding box center [83, 27] width 17 height 17
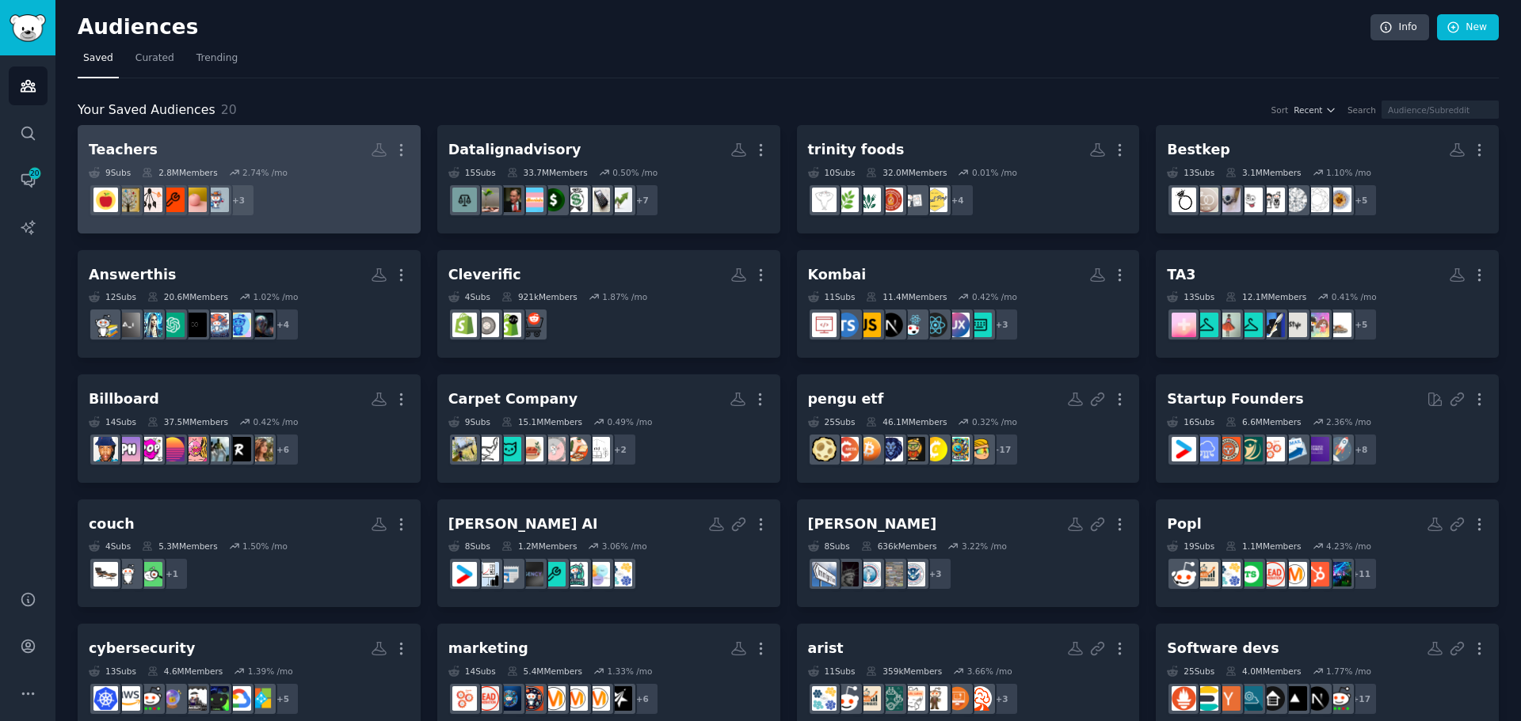
click at [297, 154] on h2 "Teachers More" at bounding box center [249, 150] width 321 height 28
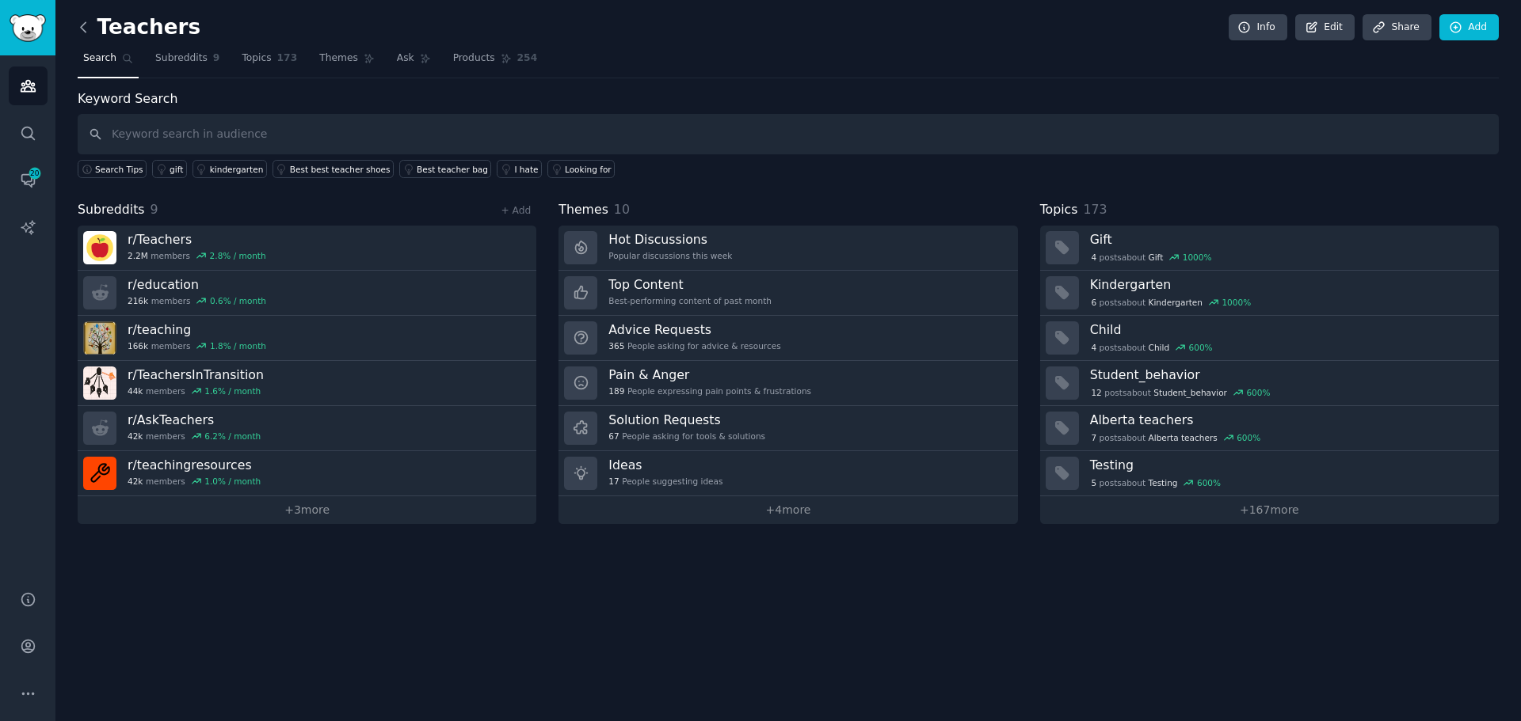
click at [84, 24] on icon at bounding box center [83, 27] width 5 height 10
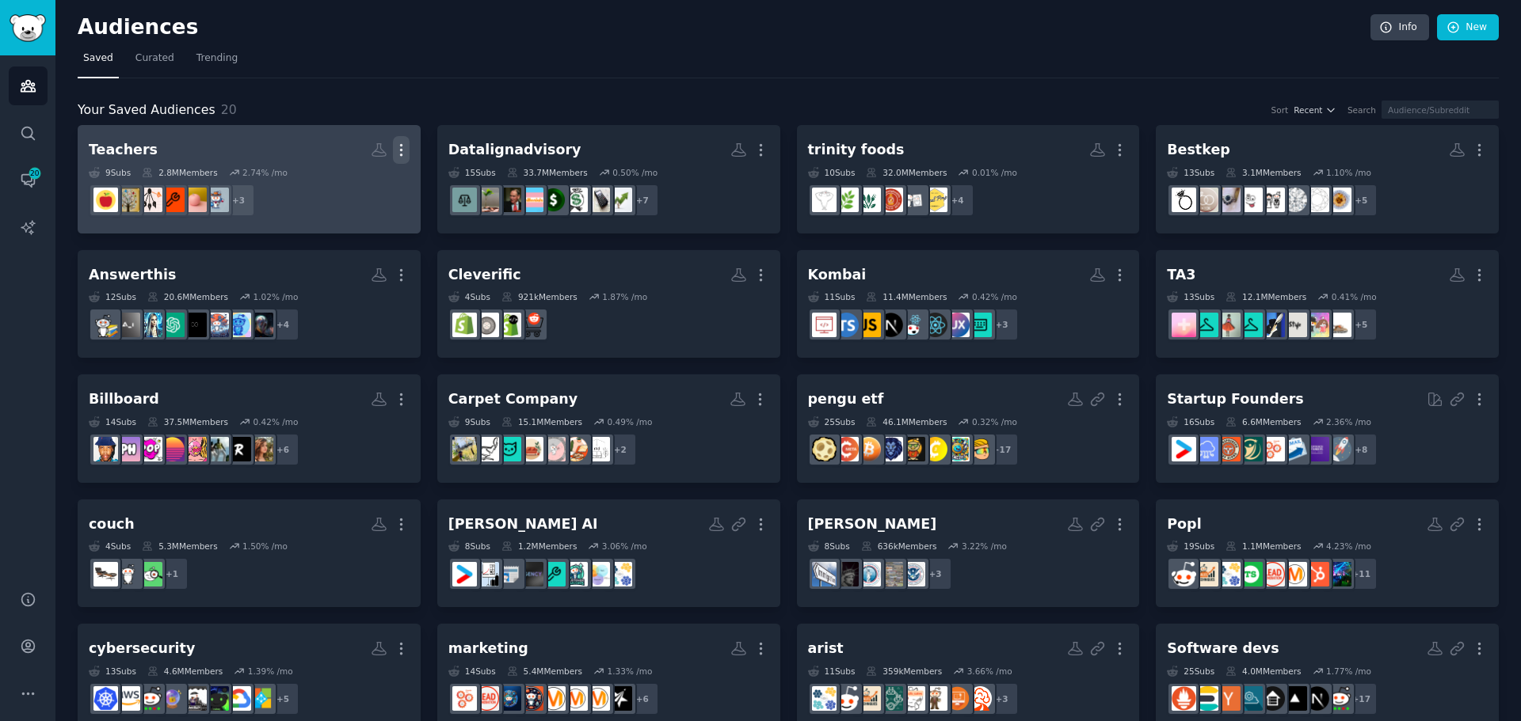
click at [394, 152] on icon "button" at bounding box center [401, 150] width 17 height 17
click at [359, 158] on p "View" at bounding box center [353, 155] width 26 height 17
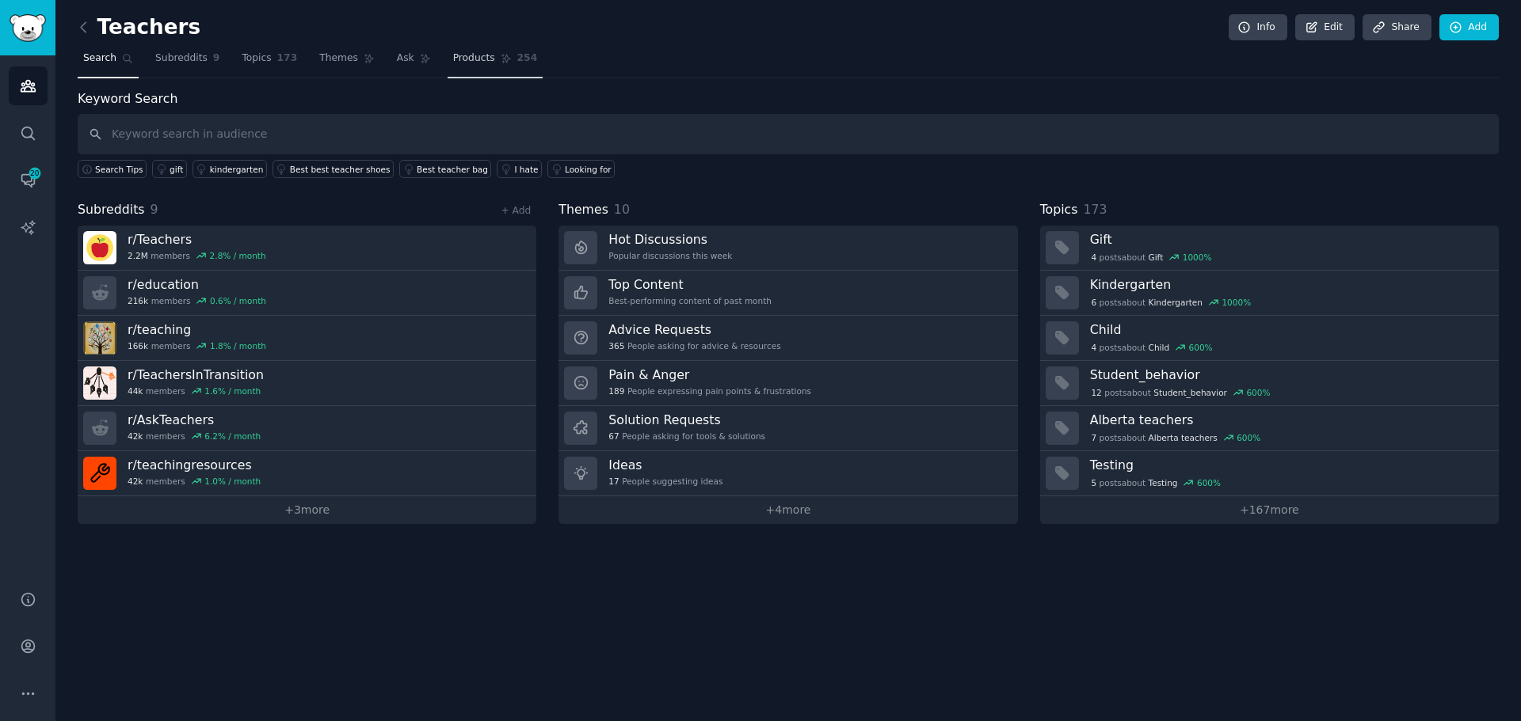
click at [473, 57] on link "Products 254" at bounding box center [494, 62] width 95 height 32
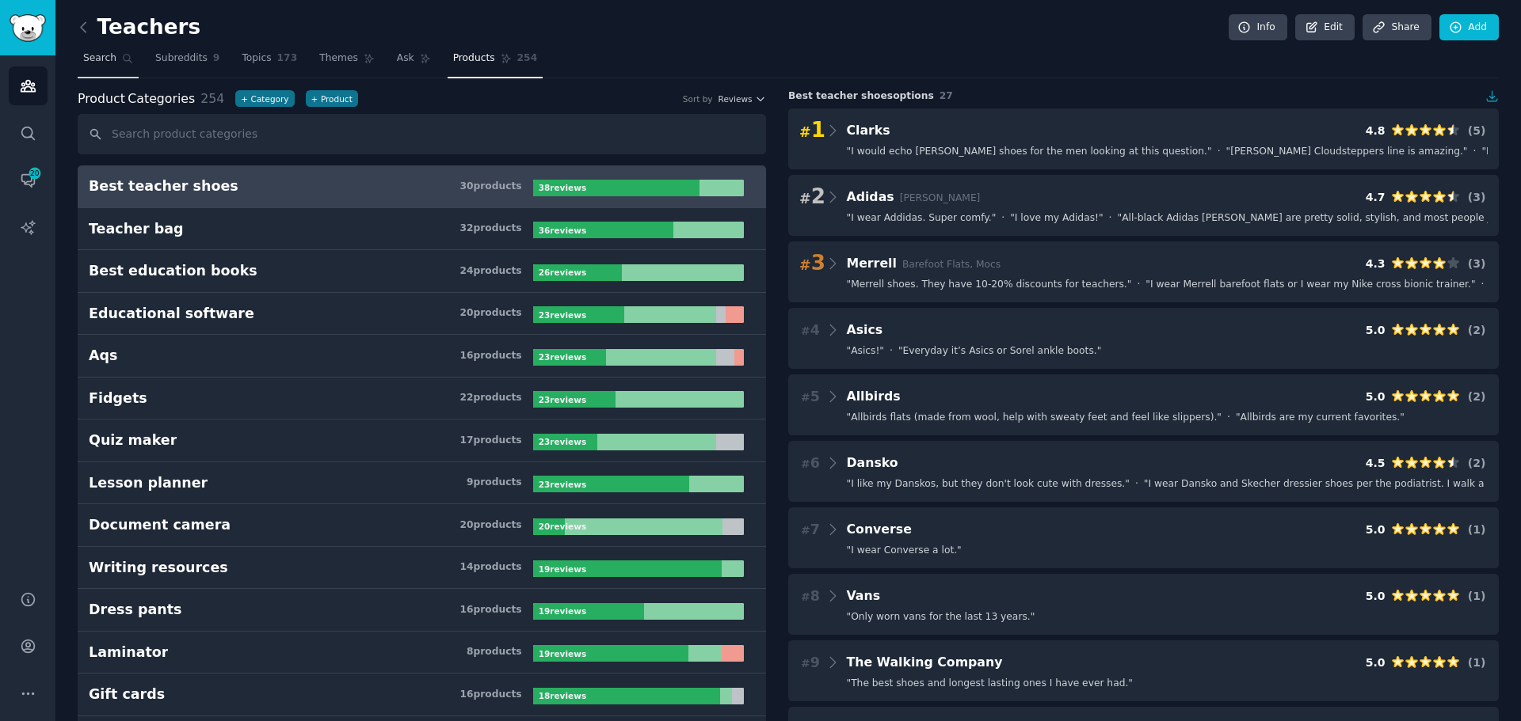
click at [107, 63] on span "Search" at bounding box center [99, 58] width 33 height 14
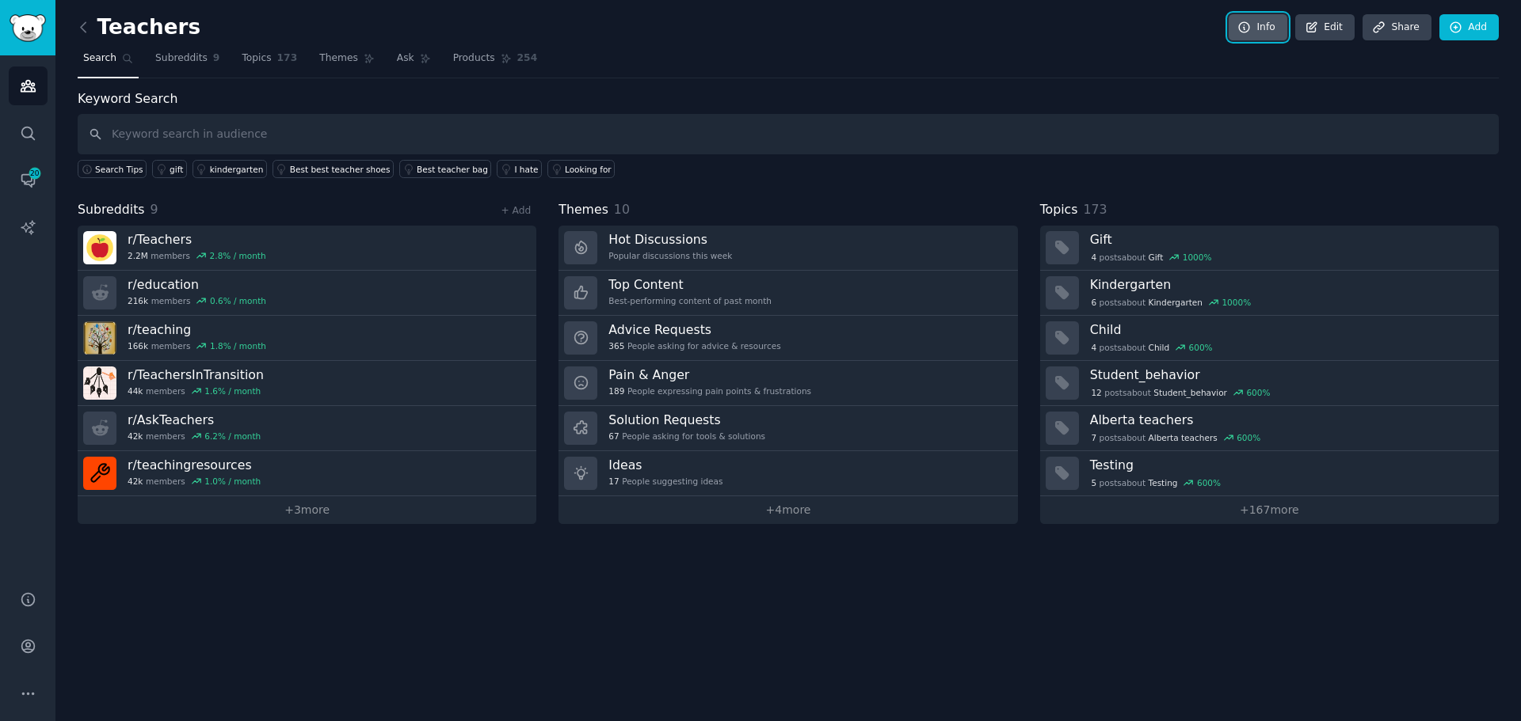
click at [1258, 26] on link "Info" at bounding box center [1257, 27] width 59 height 27
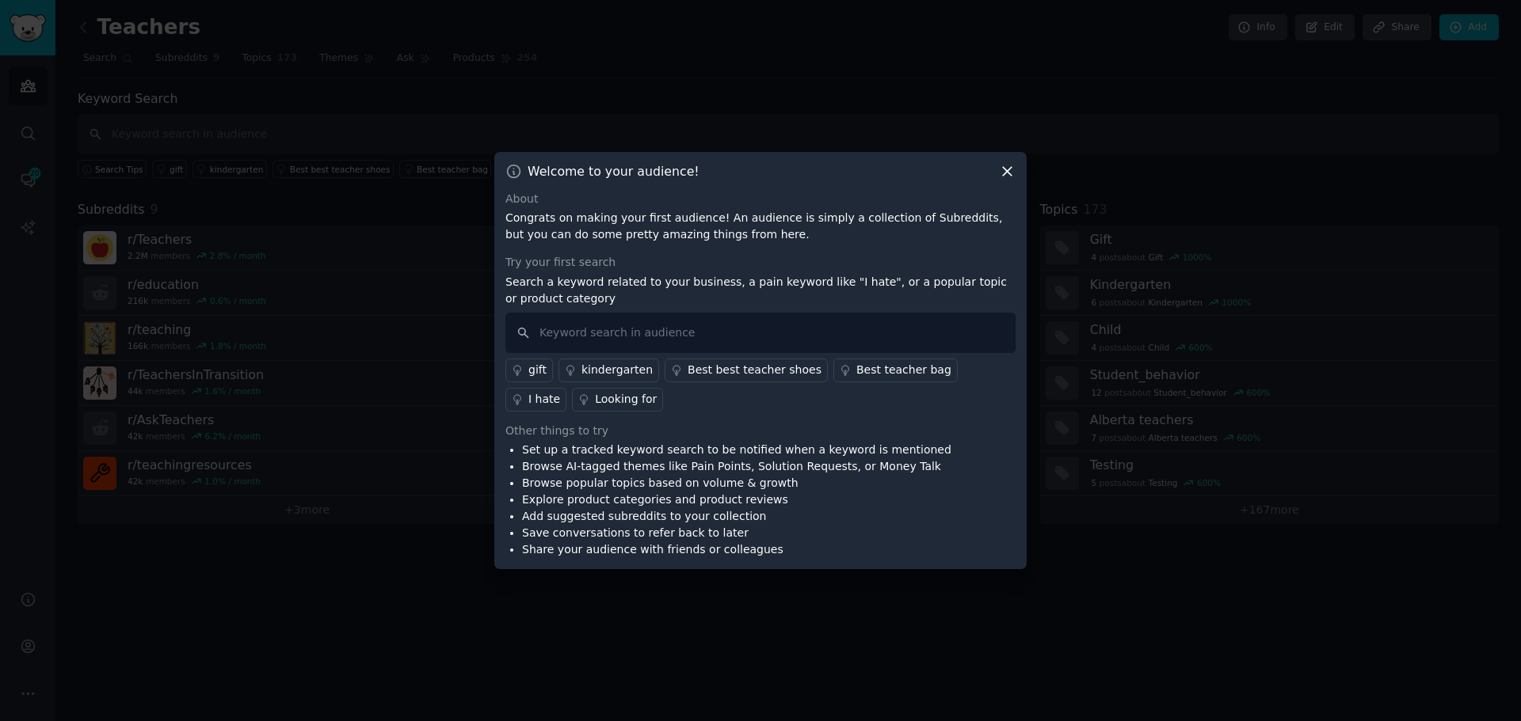
click at [1005, 171] on icon at bounding box center [1007, 171] width 17 height 17
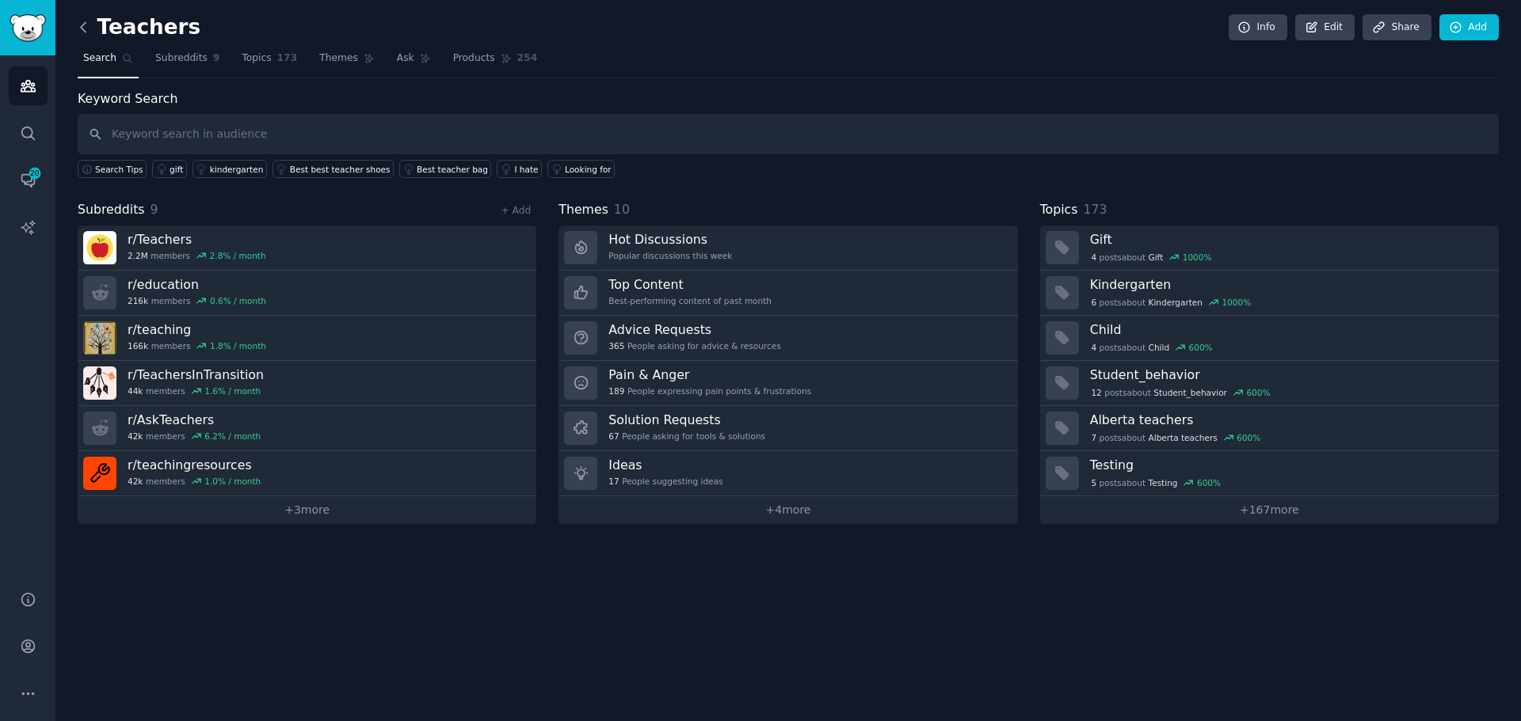
click at [90, 29] on icon at bounding box center [83, 27] width 17 height 17
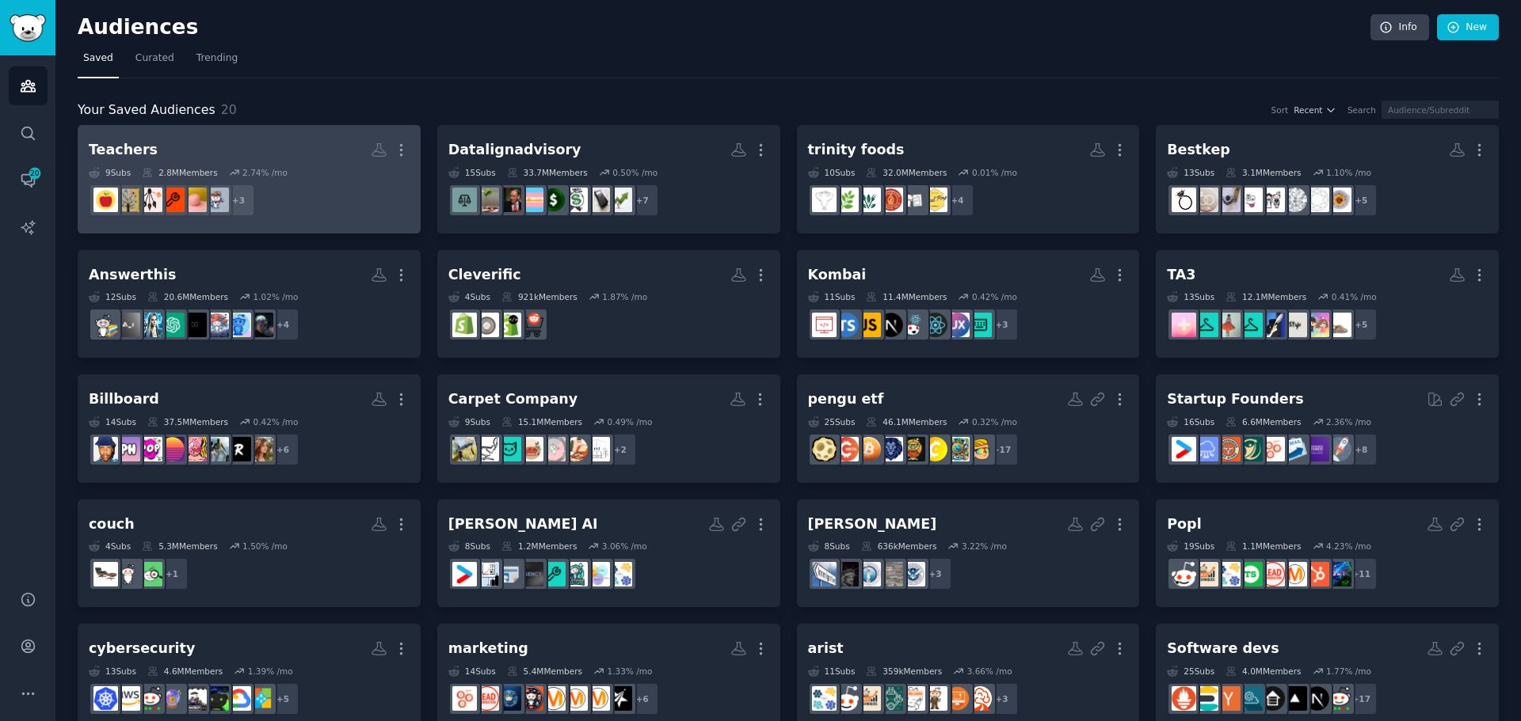
click at [194, 170] on div "2.8M Members" at bounding box center [179, 172] width 75 height 11
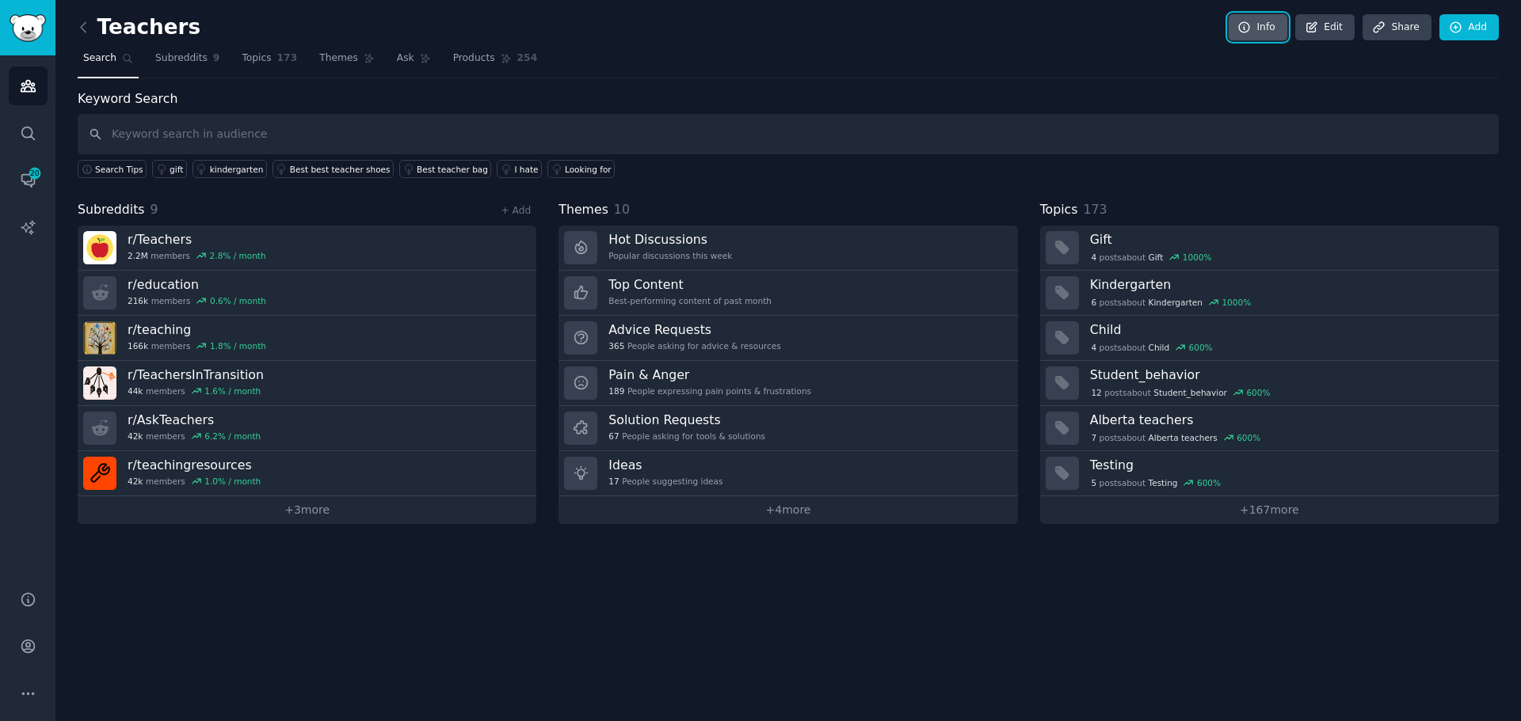
click at [1260, 26] on link "Info" at bounding box center [1257, 27] width 59 height 27
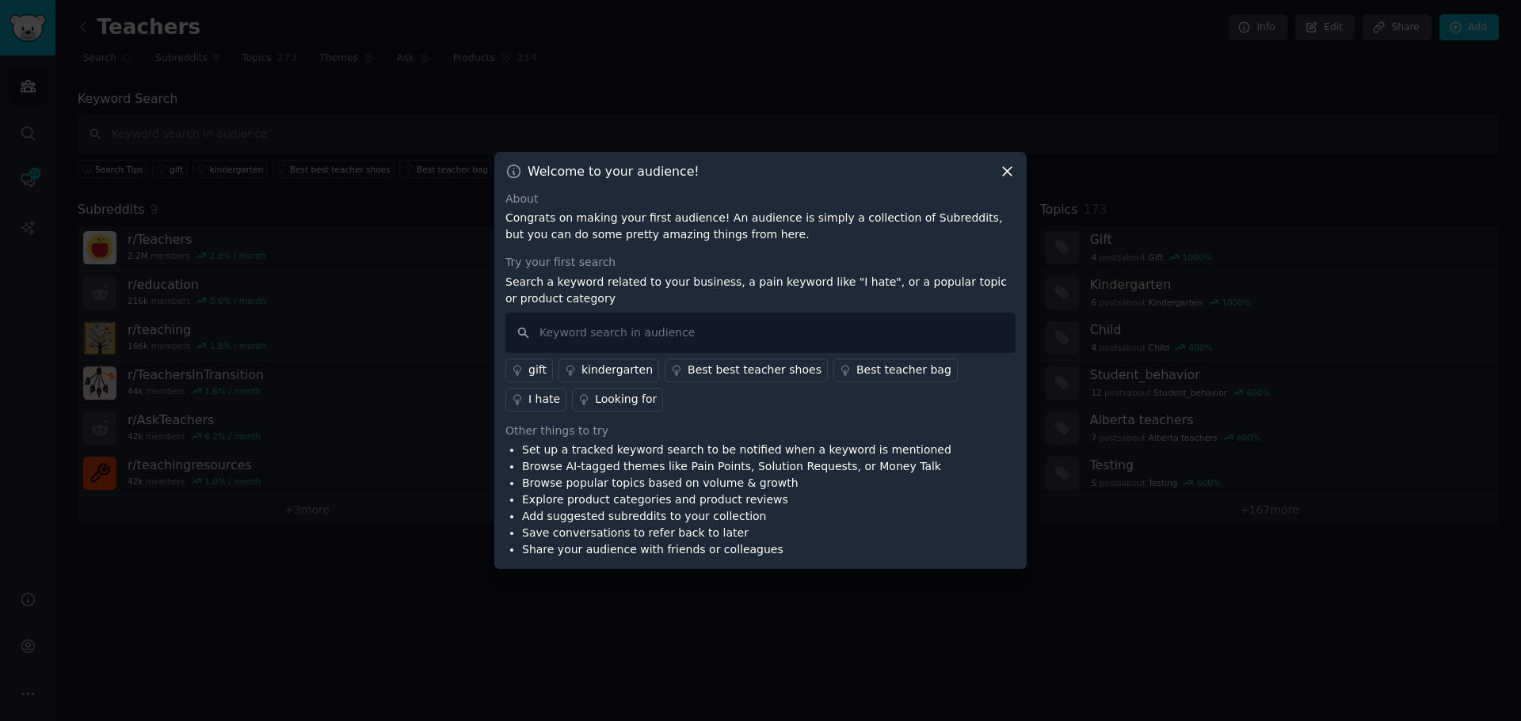
click at [929, 24] on div at bounding box center [760, 360] width 1521 height 721
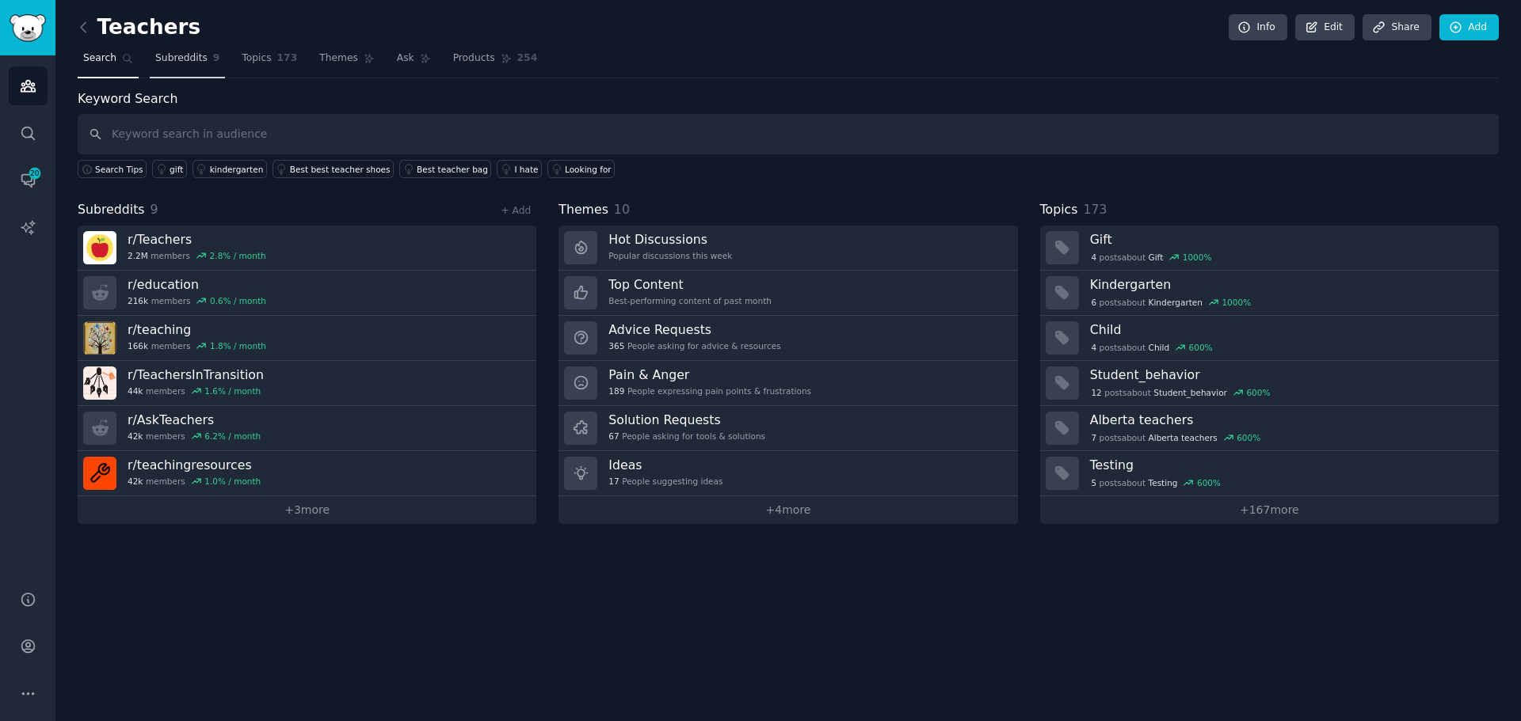
click at [179, 60] on span "Subreddits" at bounding box center [181, 58] width 52 height 14
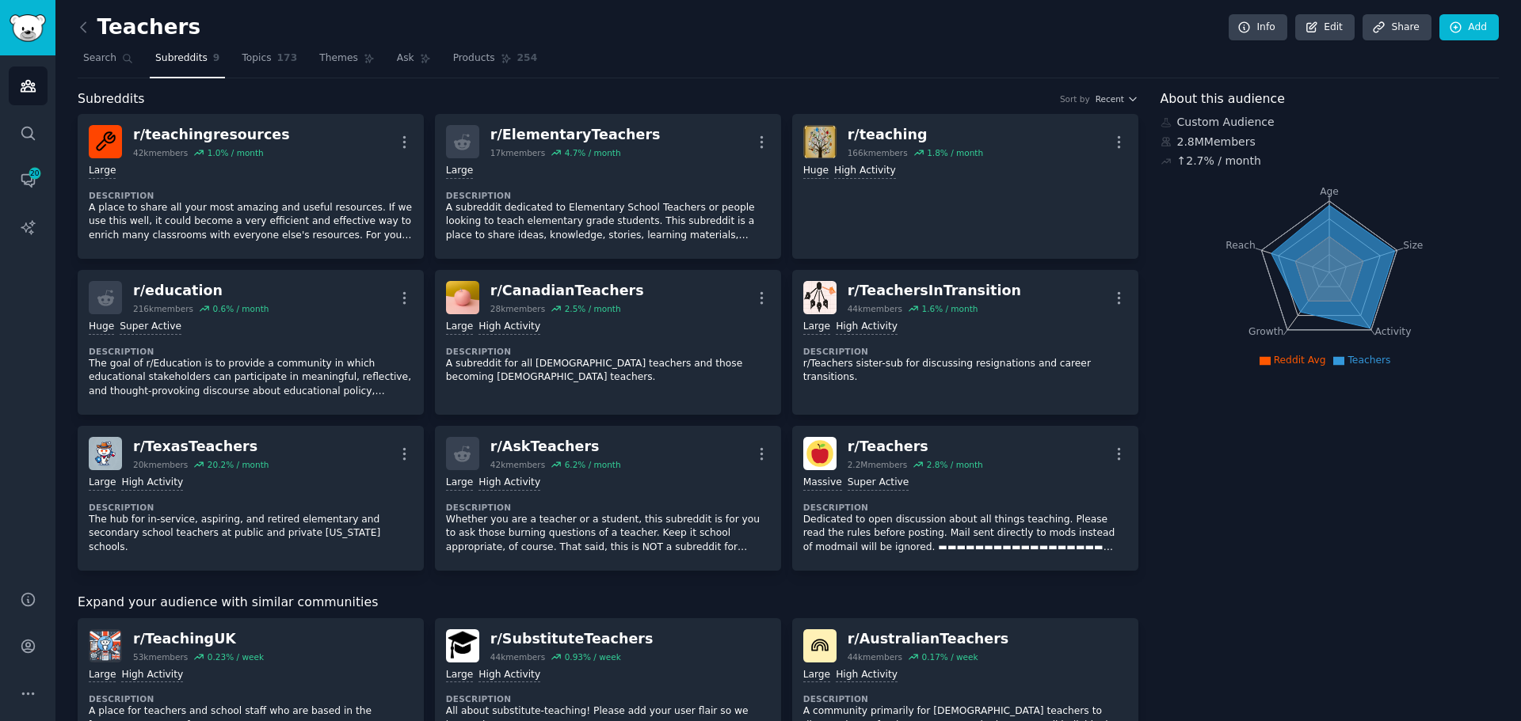
click at [1327, 209] on icon at bounding box center [1332, 266] width 124 height 123
drag, startPoint x: 1321, startPoint y: 227, endPoint x: 1314, endPoint y: 279, distance: 52.8
click at [1314, 279] on icon at bounding box center [1332, 266] width 124 height 123
